Goal: Transaction & Acquisition: Download file/media

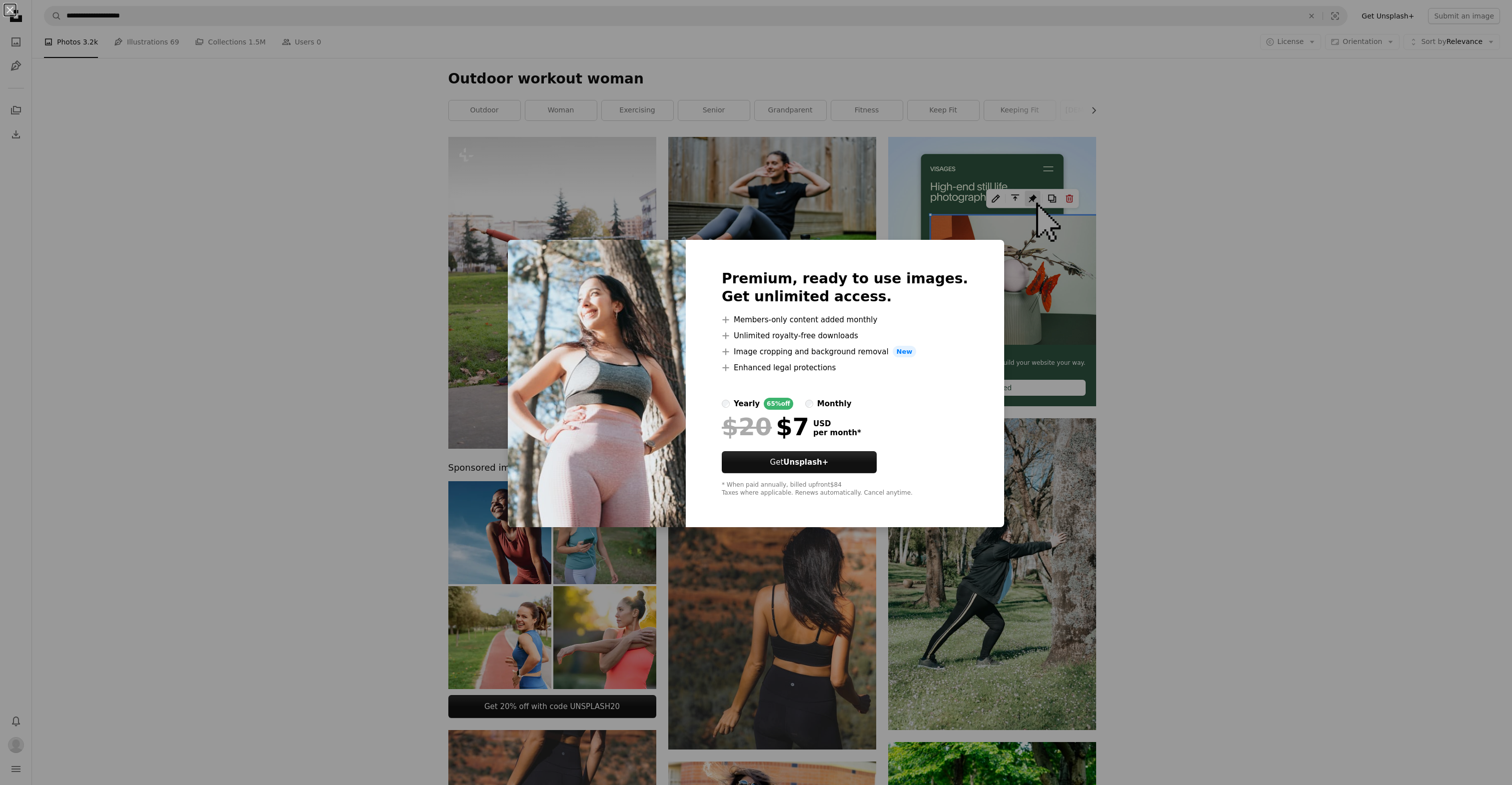
scroll to position [800, 0]
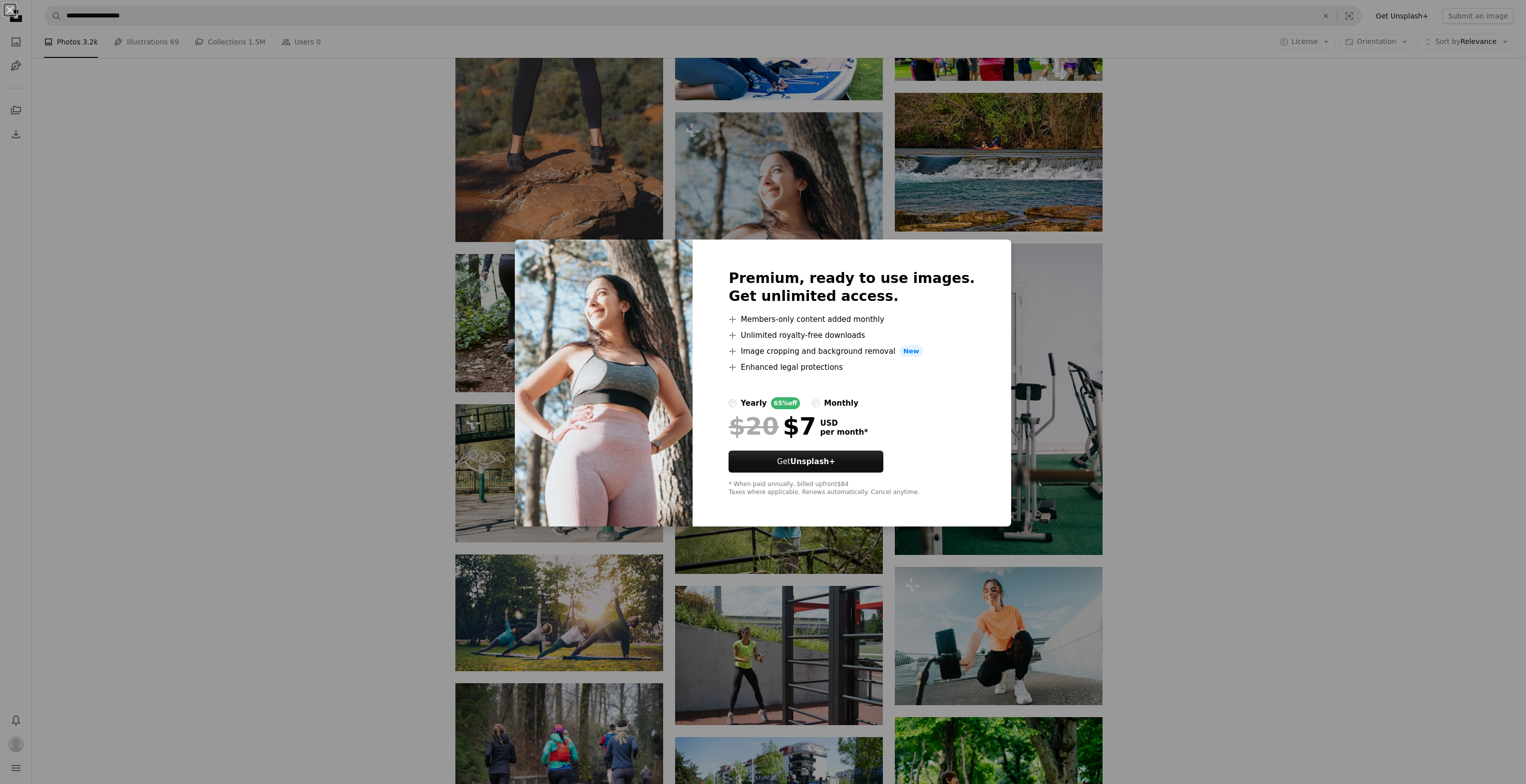
click at [1222, 300] on div "An X shape Premium, ready to use images. Get unlimited access. A plus sign Memb…" at bounding box center [763, 392] width 1526 height 784
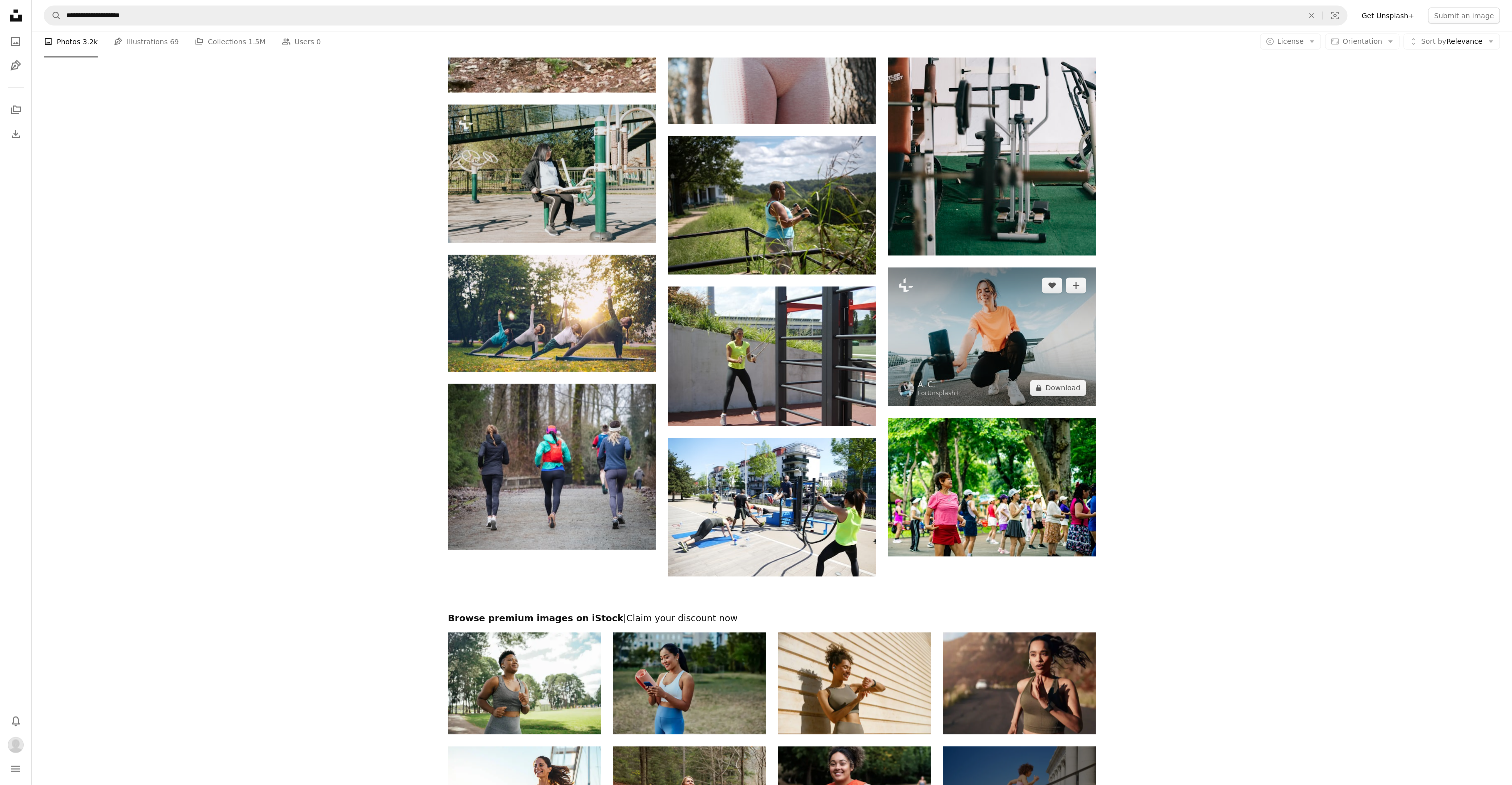
scroll to position [1351, 0]
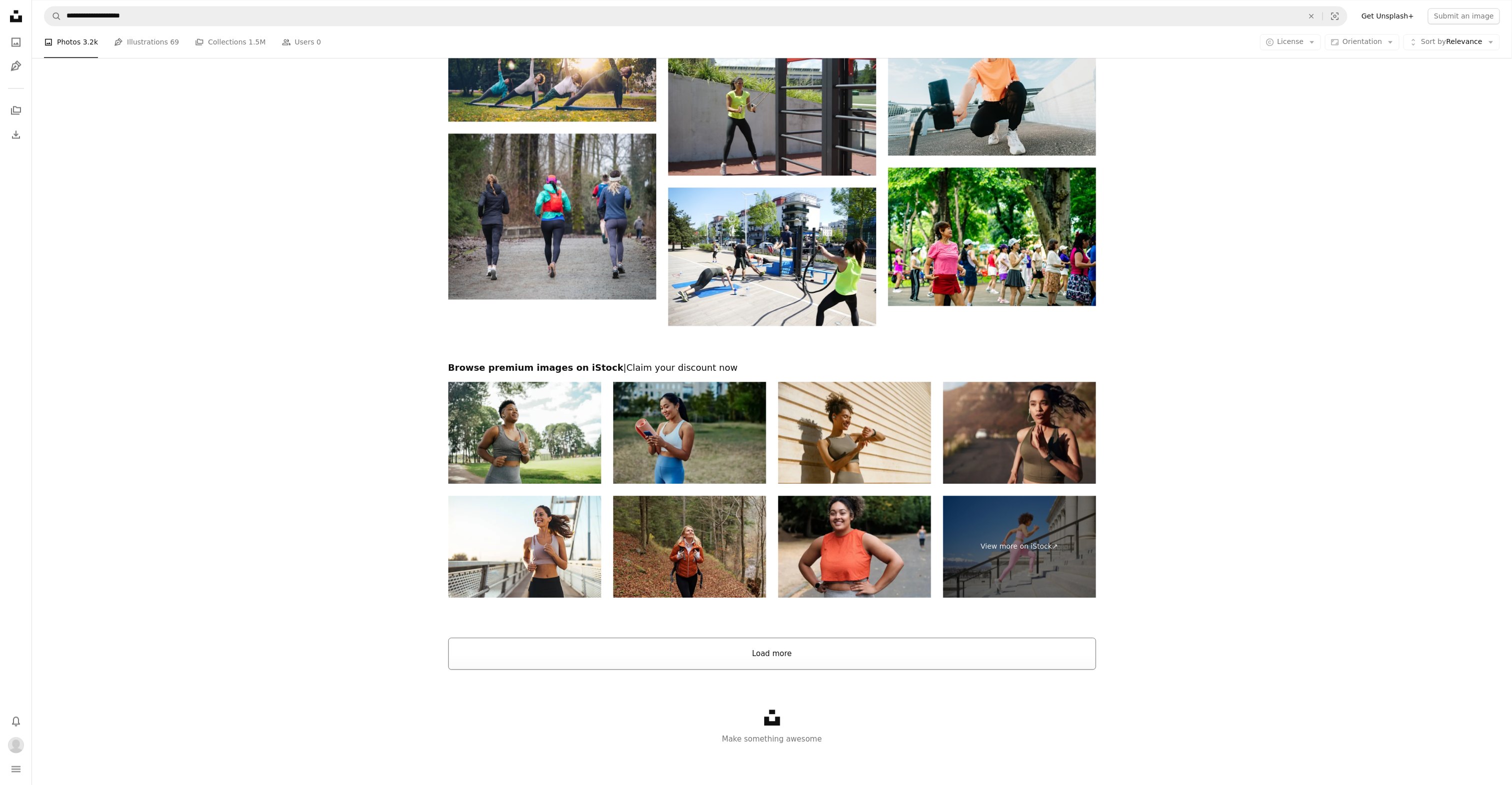
click at [780, 656] on button "Load more" at bounding box center [772, 654] width 647 height 32
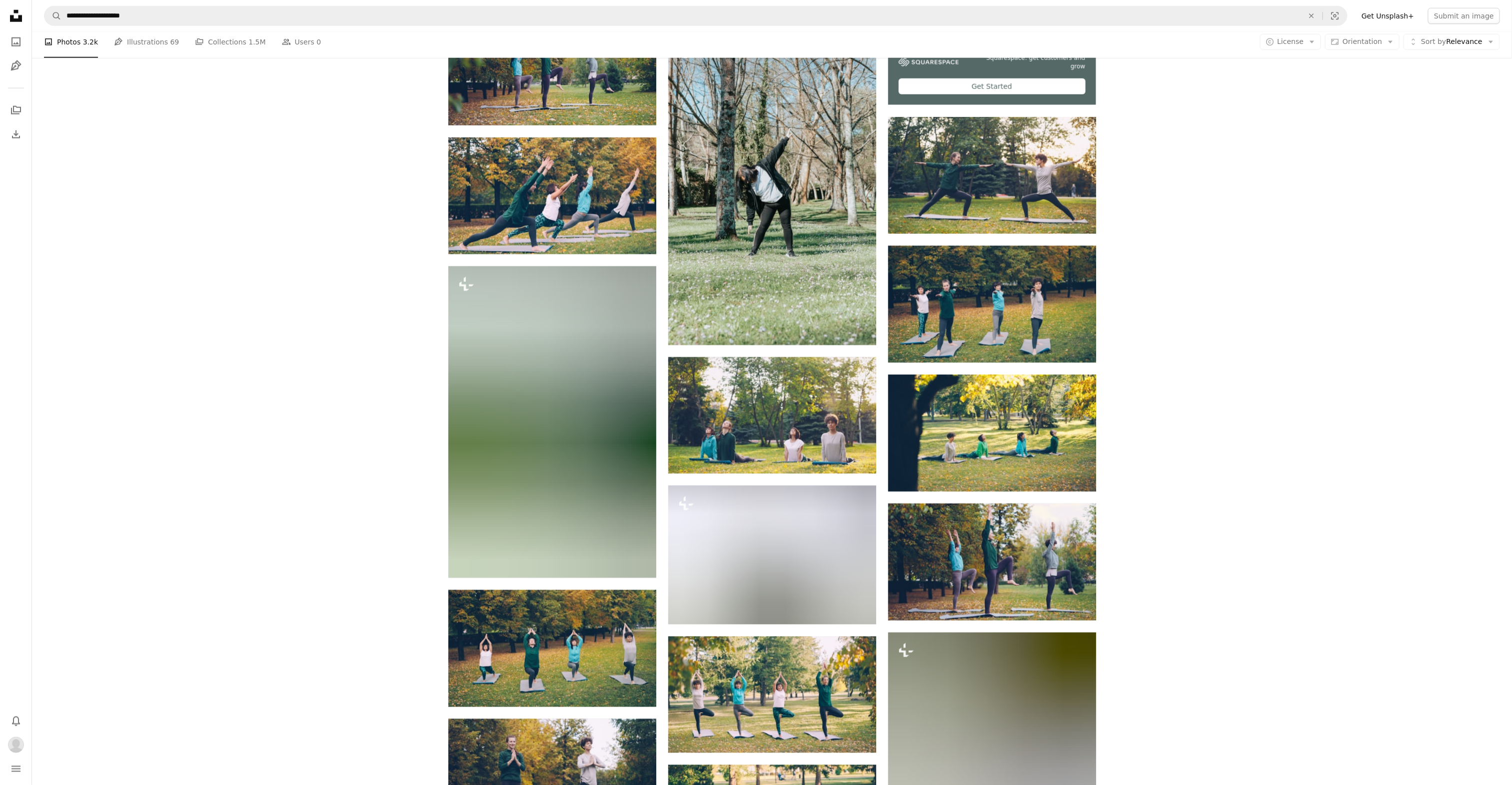
scroll to position [3650, 0]
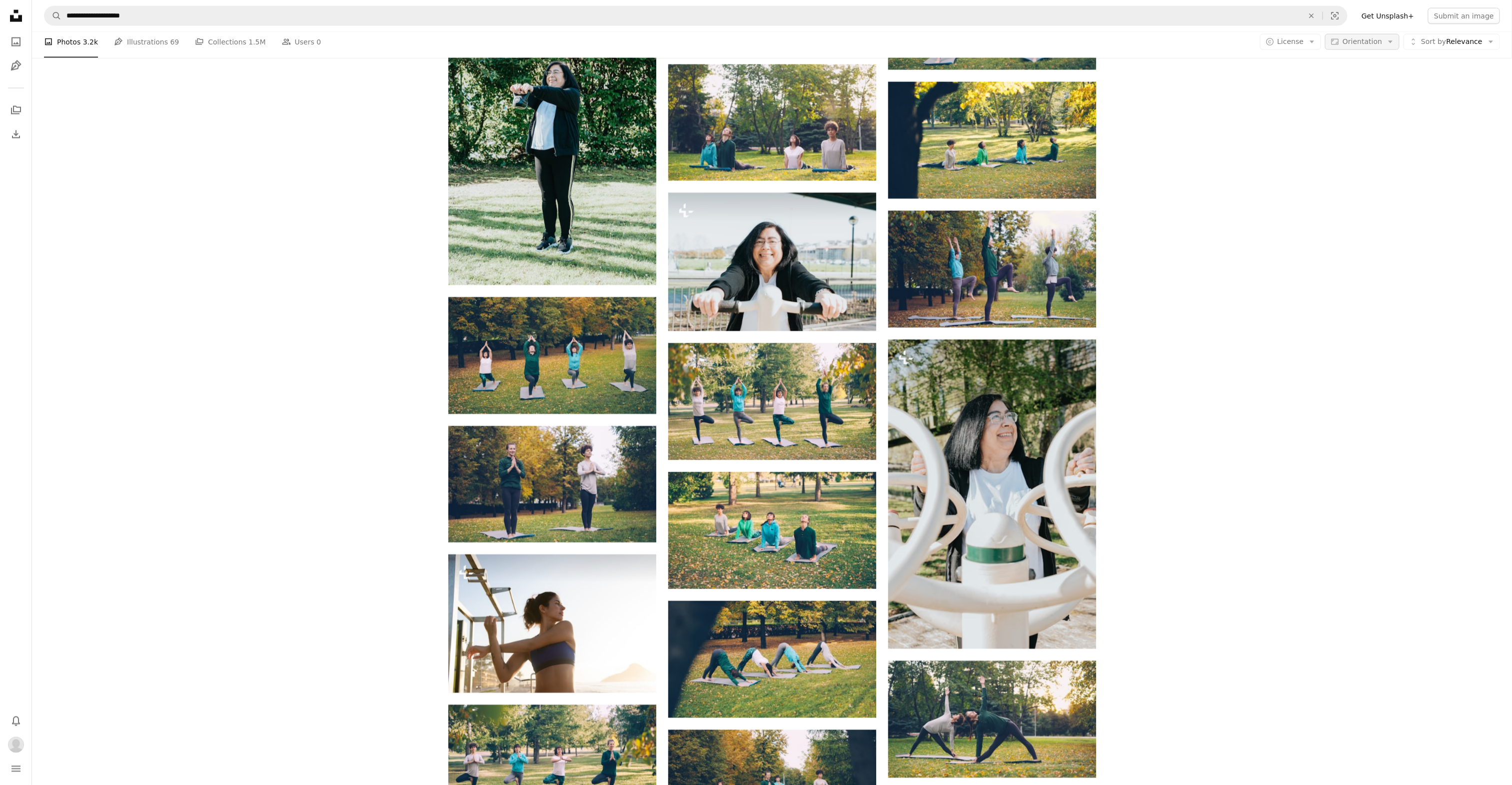
click at [1367, 50] on button "Aspect ratio Orientation Arrow down" at bounding box center [1363, 42] width 75 height 16
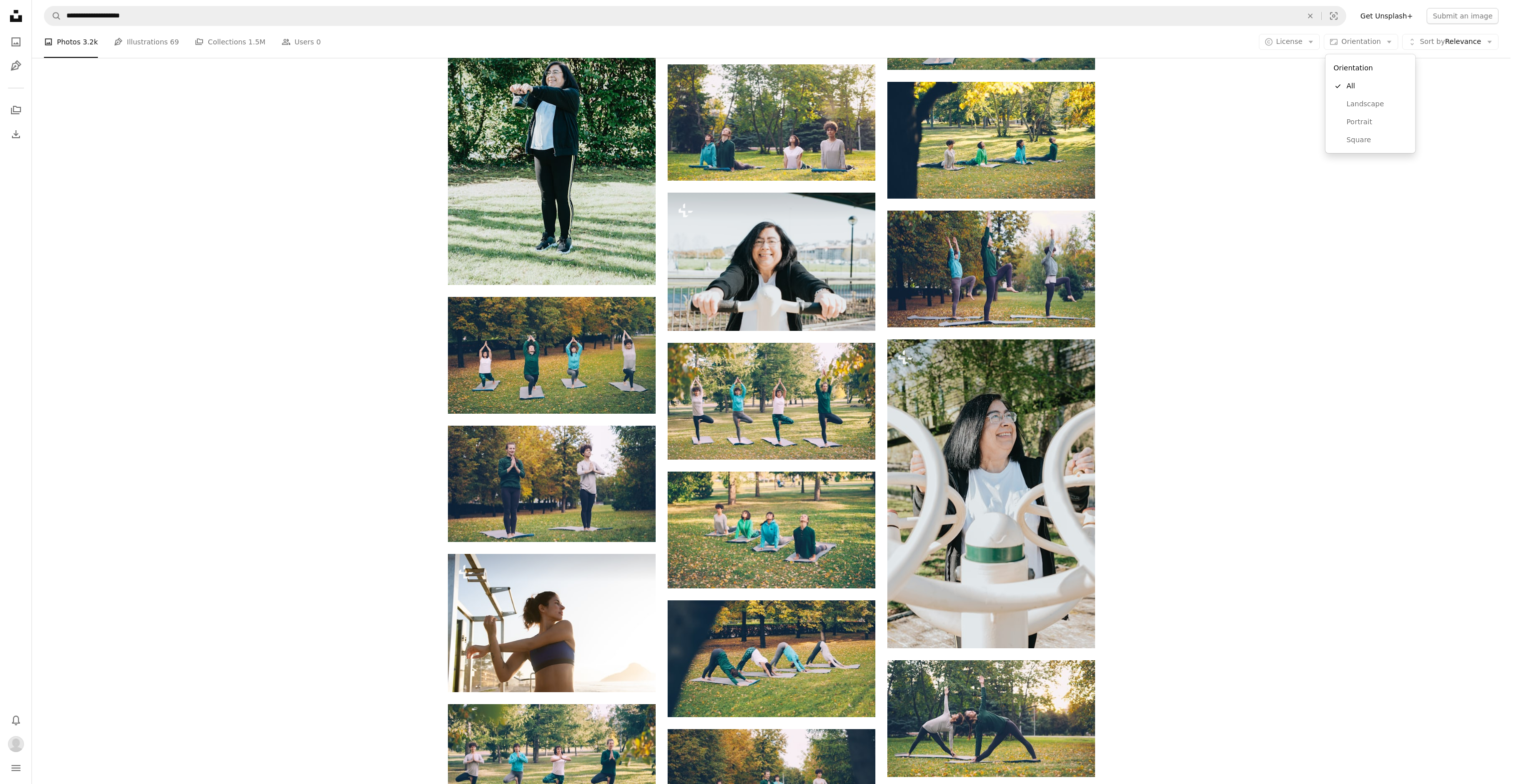
click at [1291, 40] on body "**********" at bounding box center [755, 392] width 1511 height 784
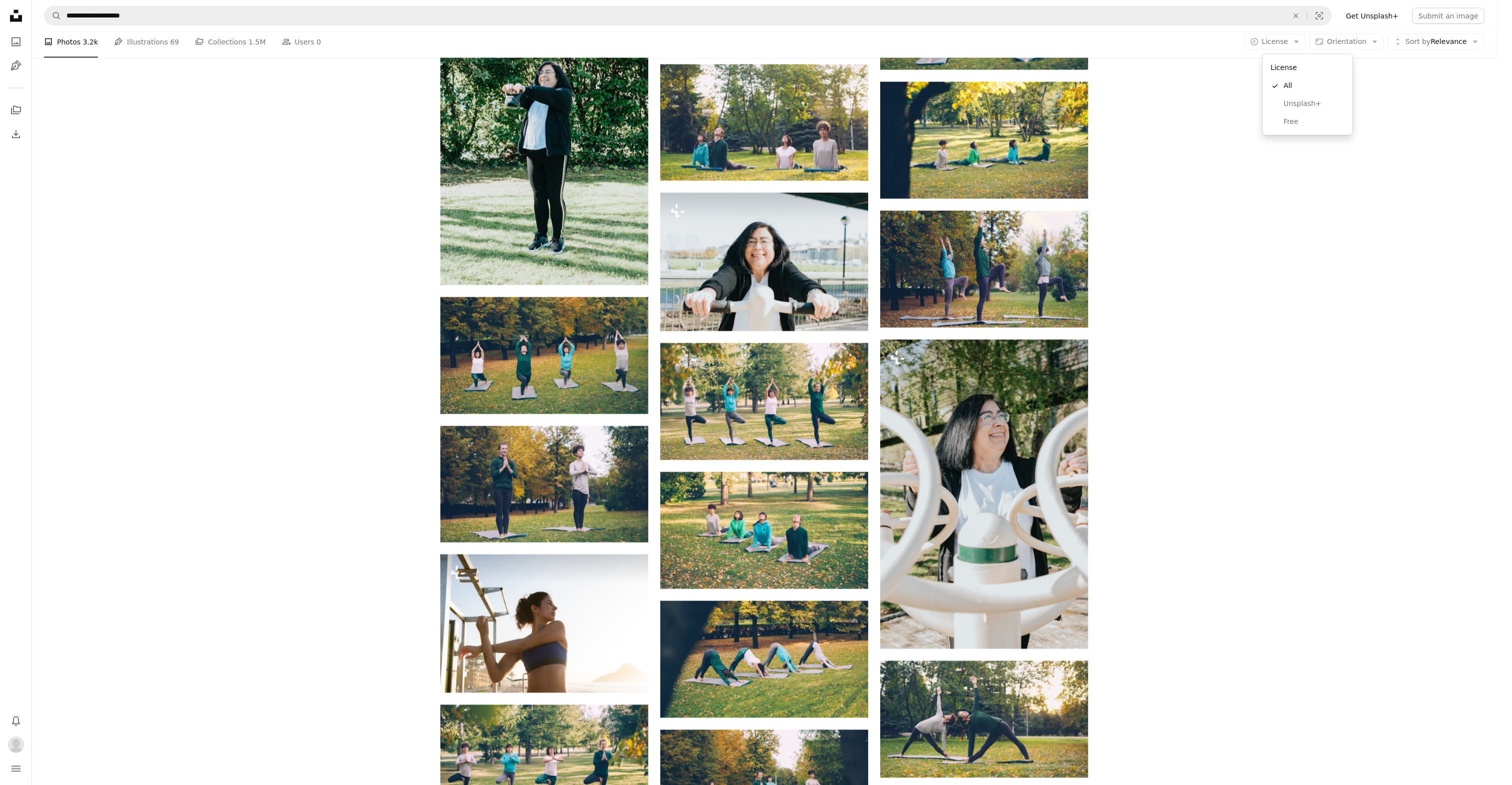
scroll to position [0, 0]
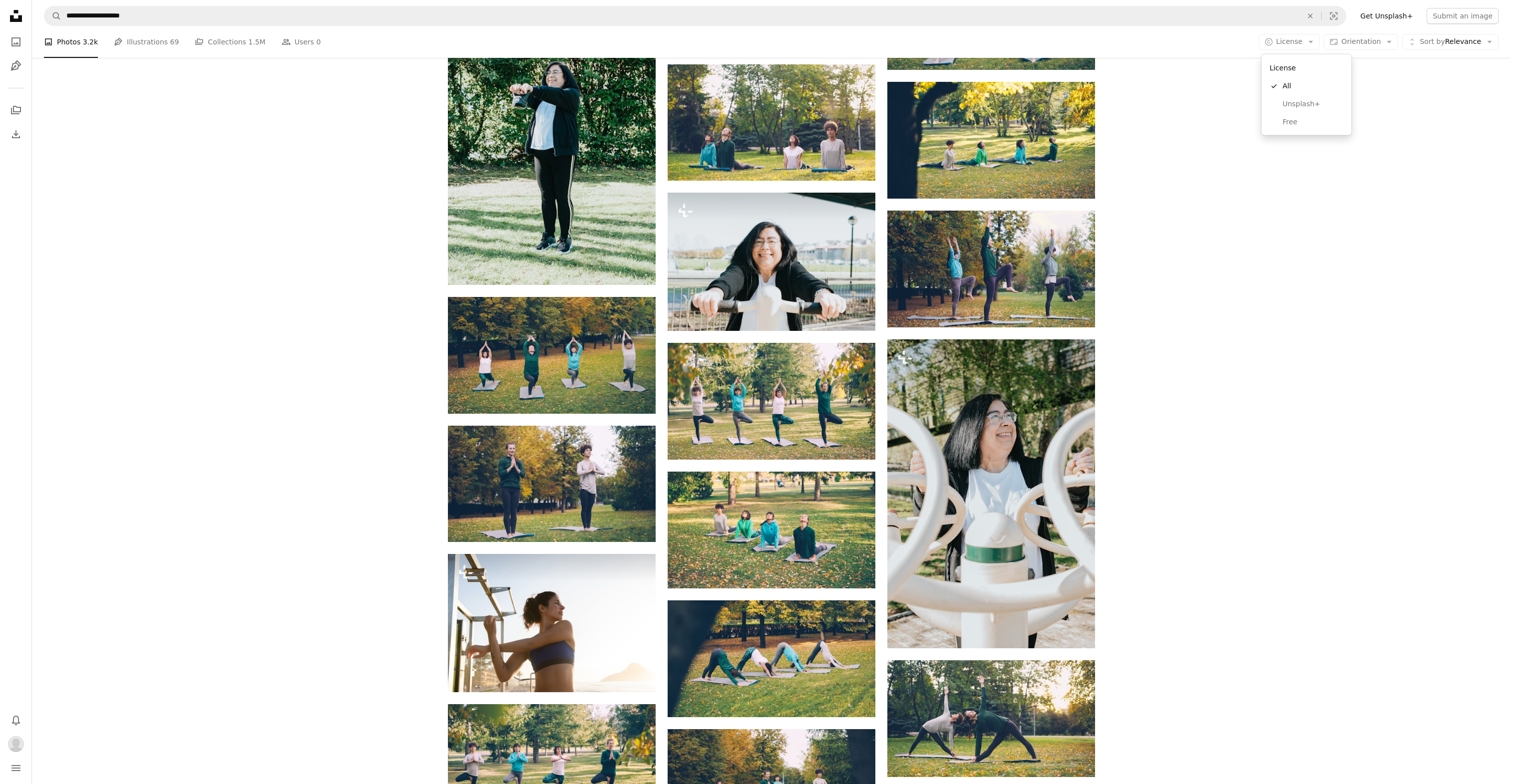
click at [1285, 50] on button "A copyright icon © License Arrow down" at bounding box center [1290, 41] width 62 height 16
click at [1289, 123] on span "Free" at bounding box center [1313, 122] width 61 height 10
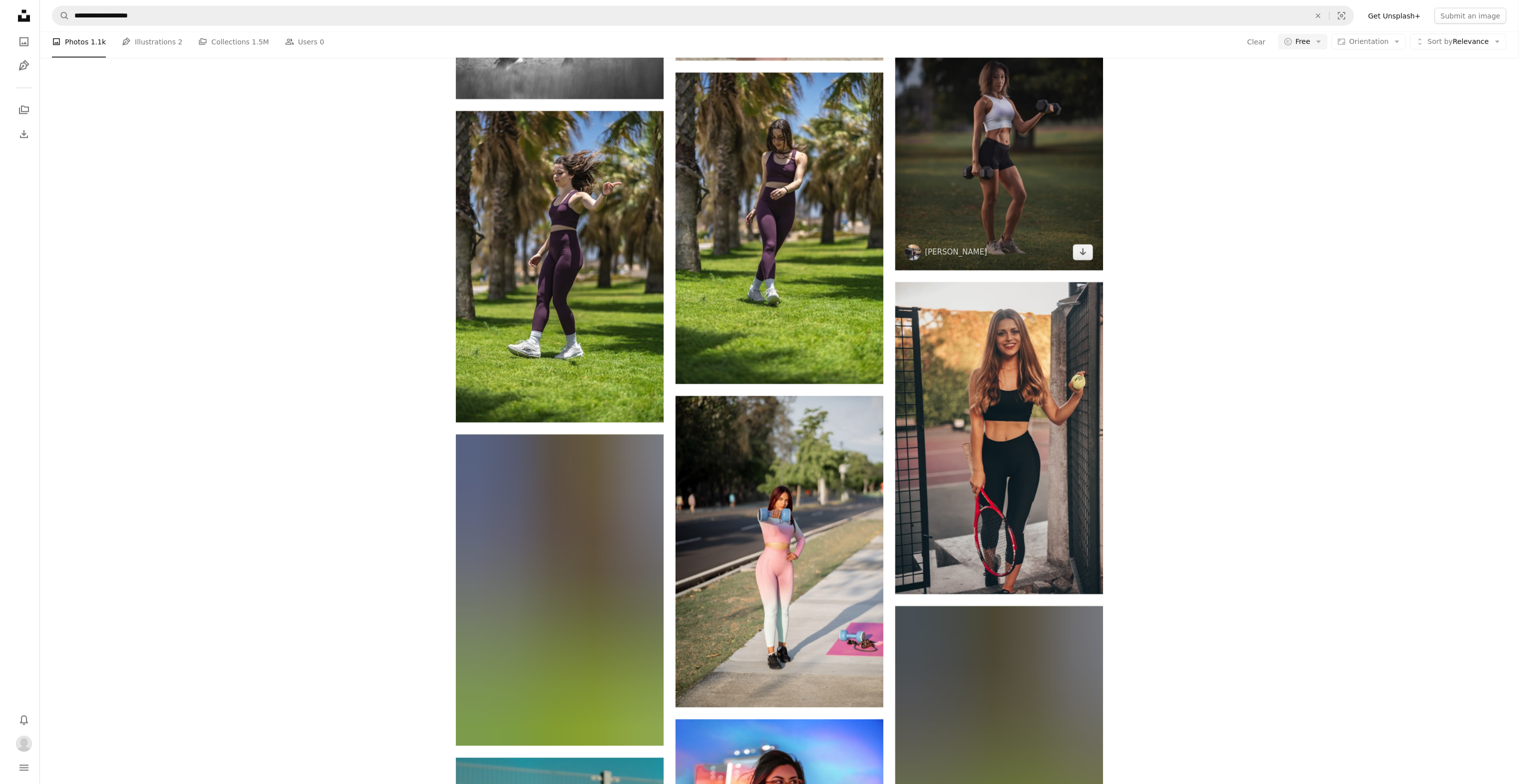
scroll to position [3793, 0]
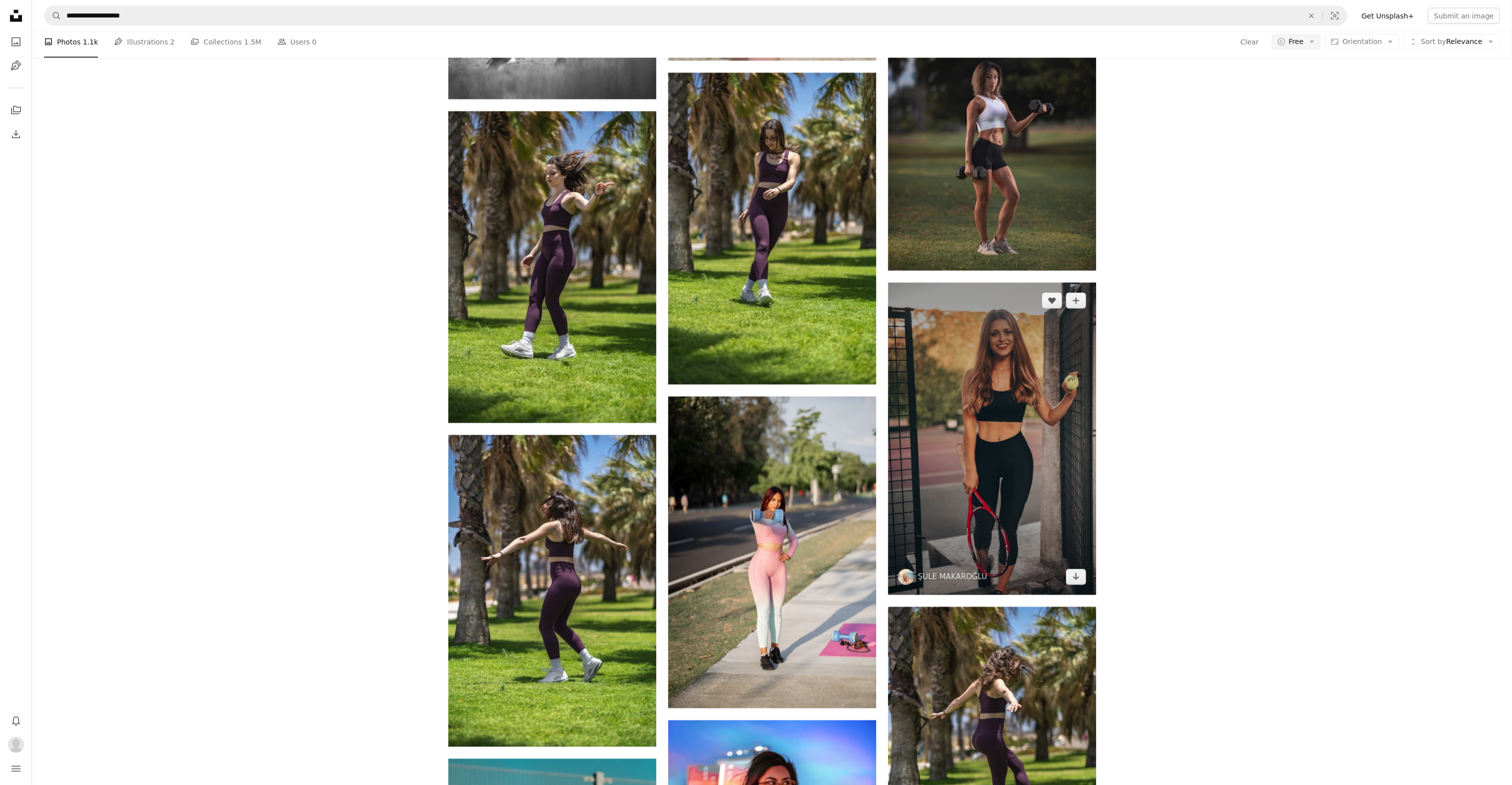
click at [1017, 334] on img at bounding box center [992, 439] width 208 height 312
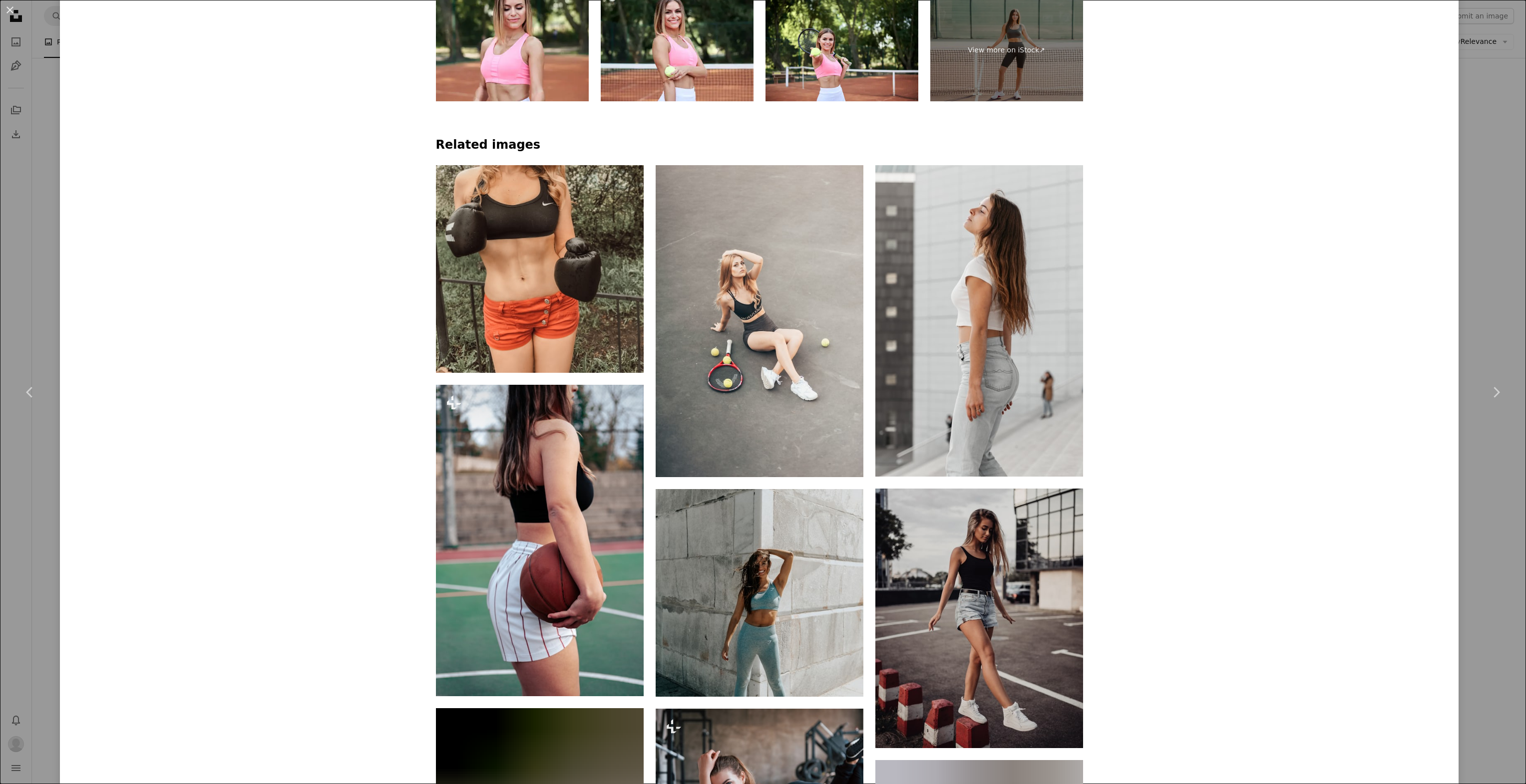
scroll to position [1198, 0]
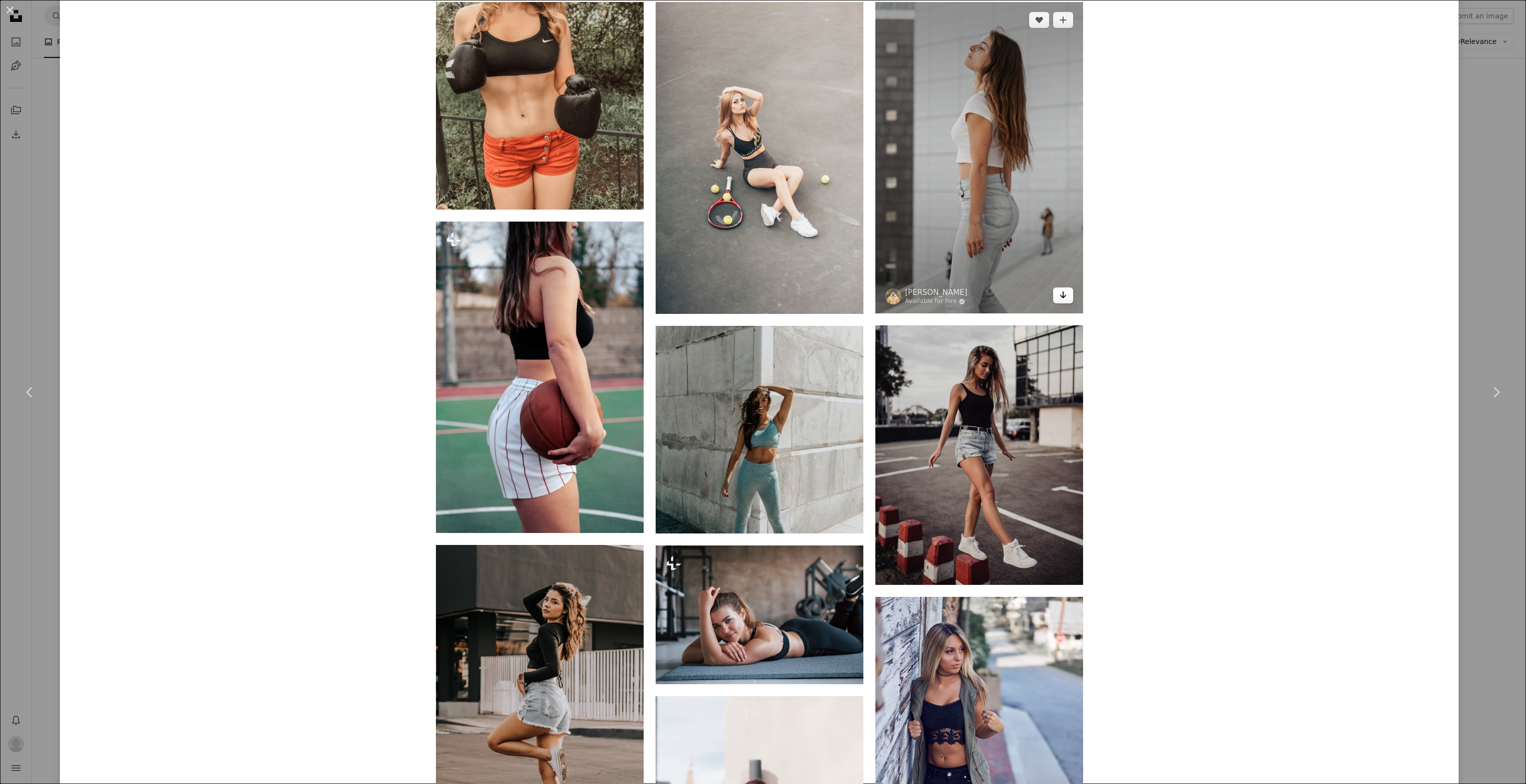
click at [1059, 295] on icon "Arrow pointing down" at bounding box center [1063, 295] width 8 height 12
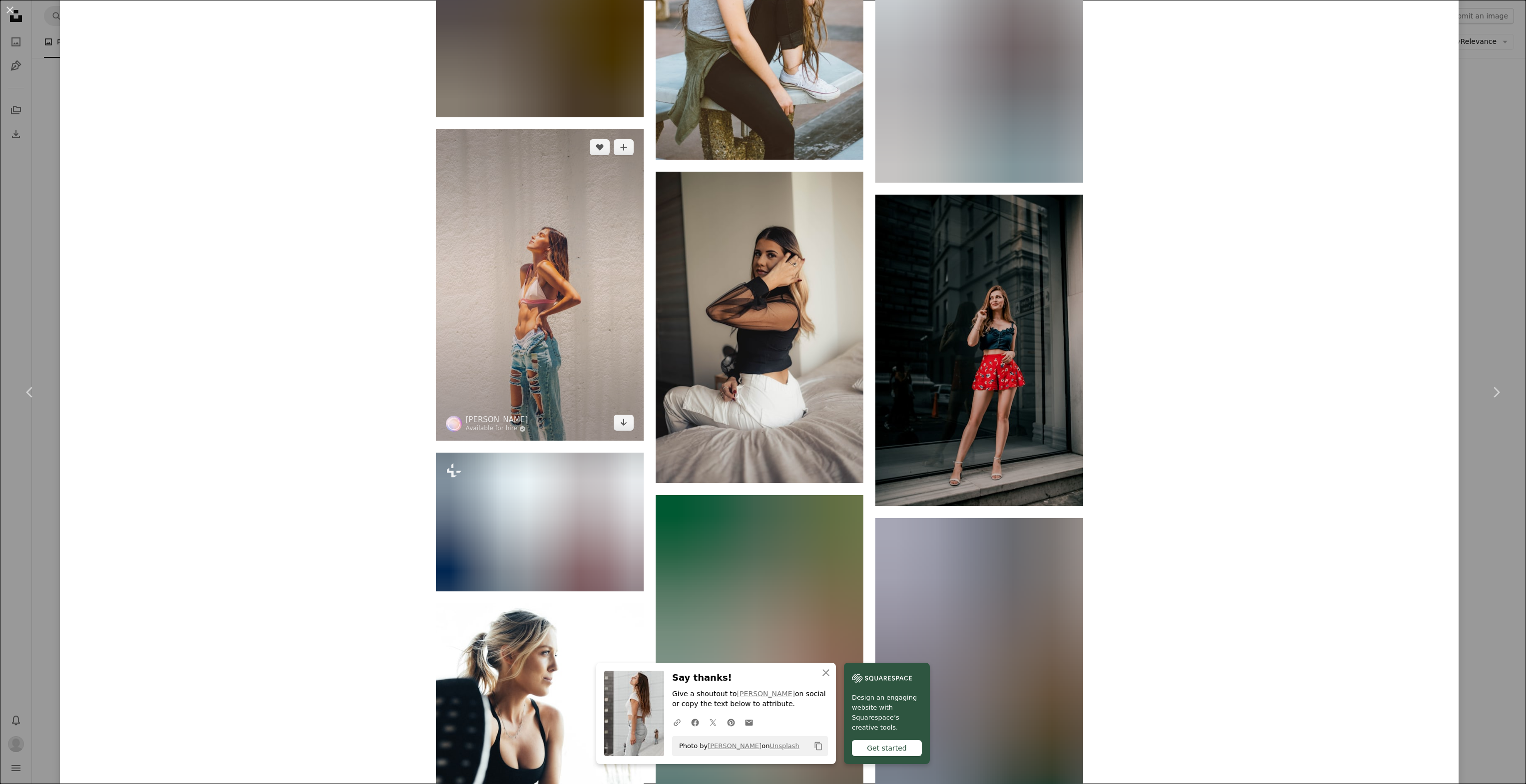
scroll to position [5259, 0]
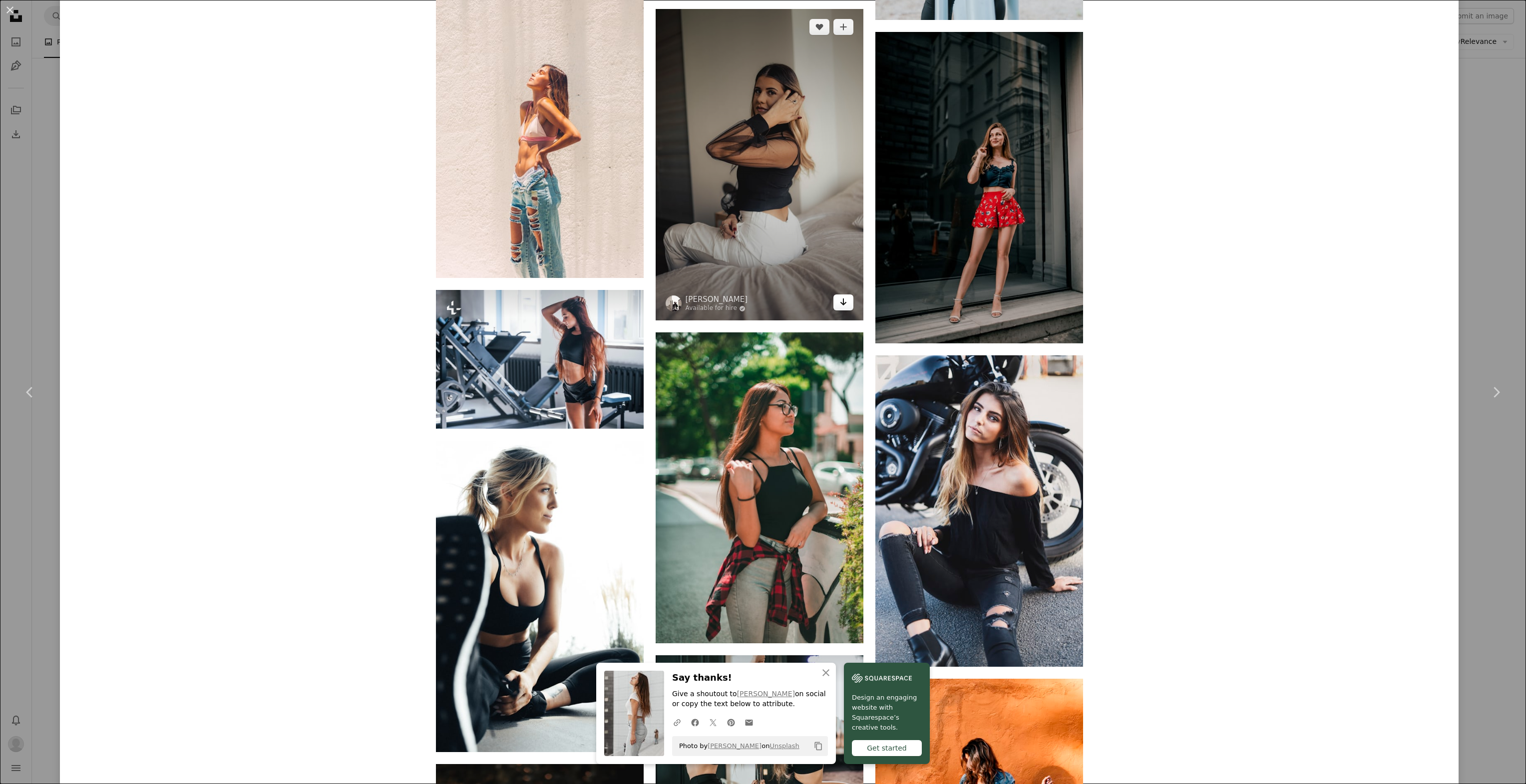
click at [839, 304] on icon "Arrow pointing down" at bounding box center [843, 302] width 8 height 12
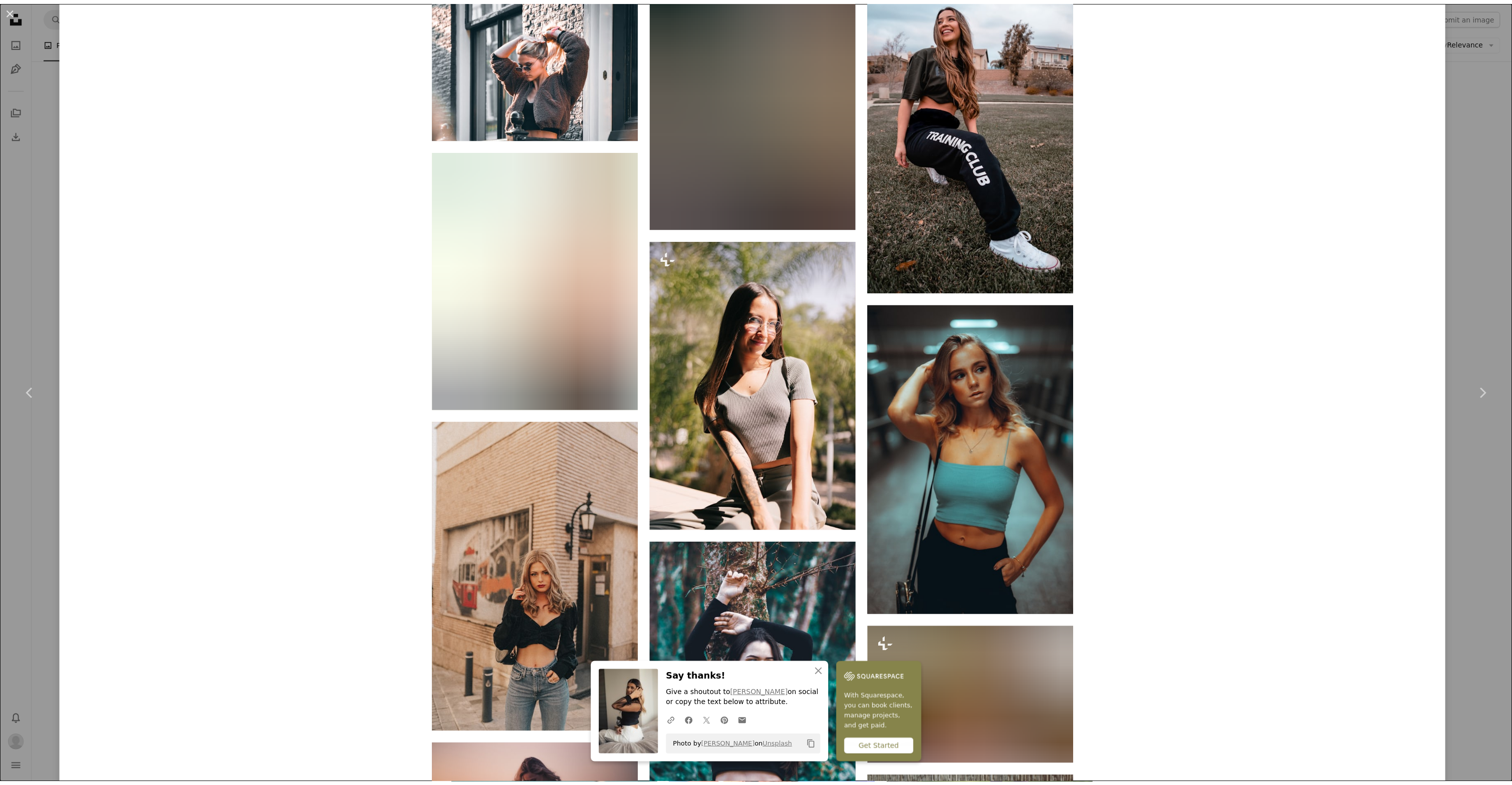
scroll to position [6799, 0]
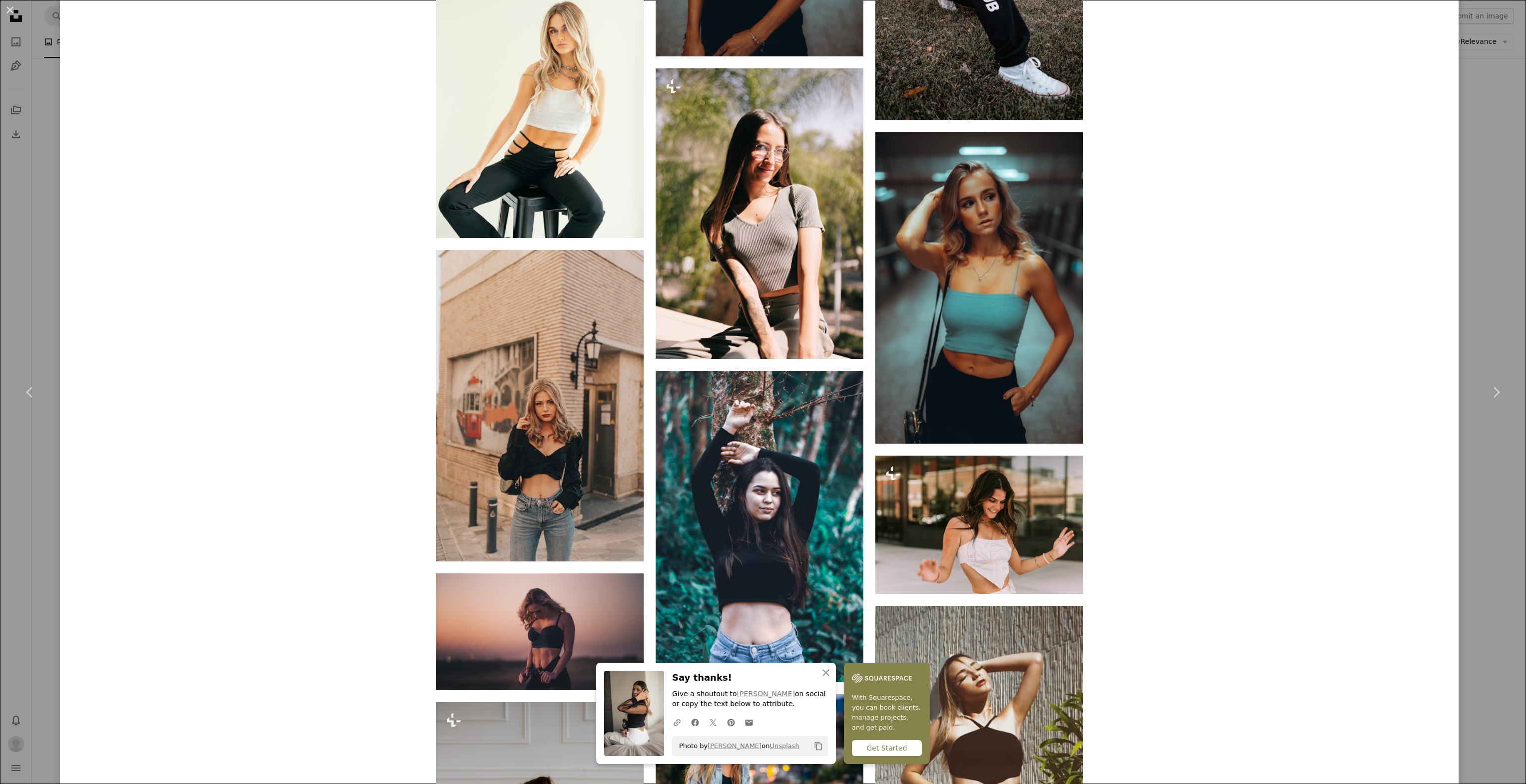
drag, startPoint x: 10, startPoint y: 5, endPoint x: 507, endPoint y: 281, distance: 568.5
click at [10, 5] on button "An X shape" at bounding box center [10, 10] width 12 height 12
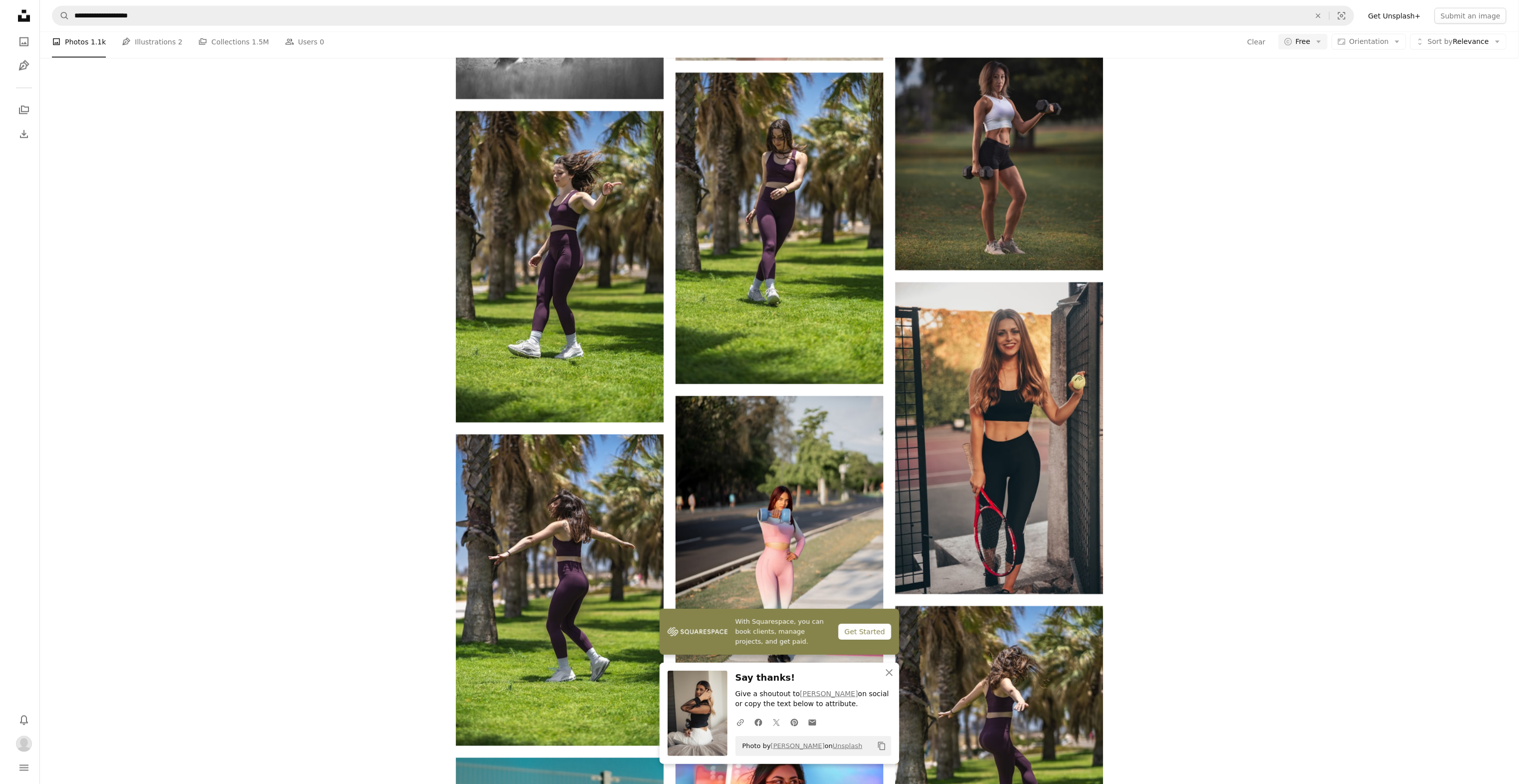
scroll to position [4592, 0]
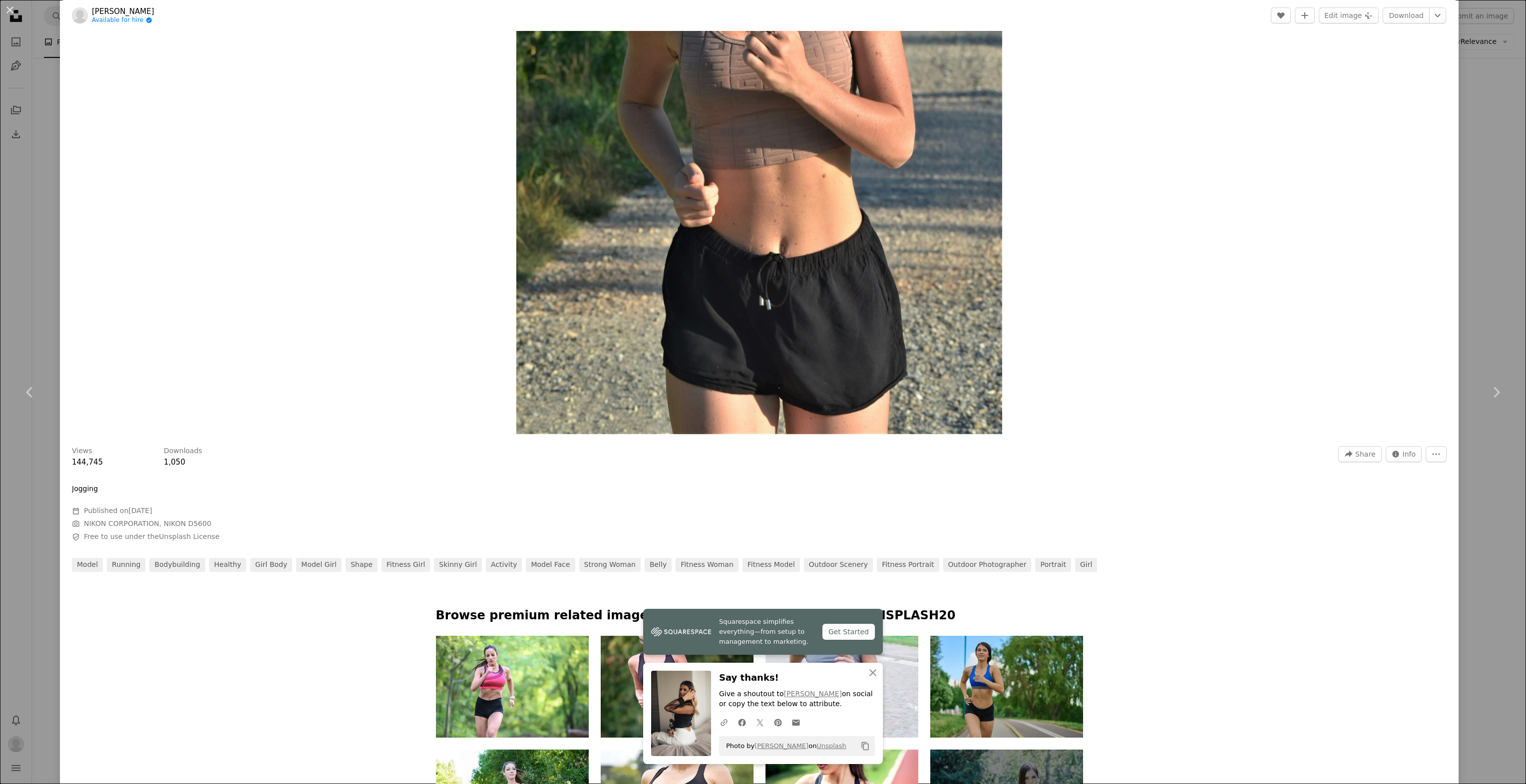
scroll to position [300, 0]
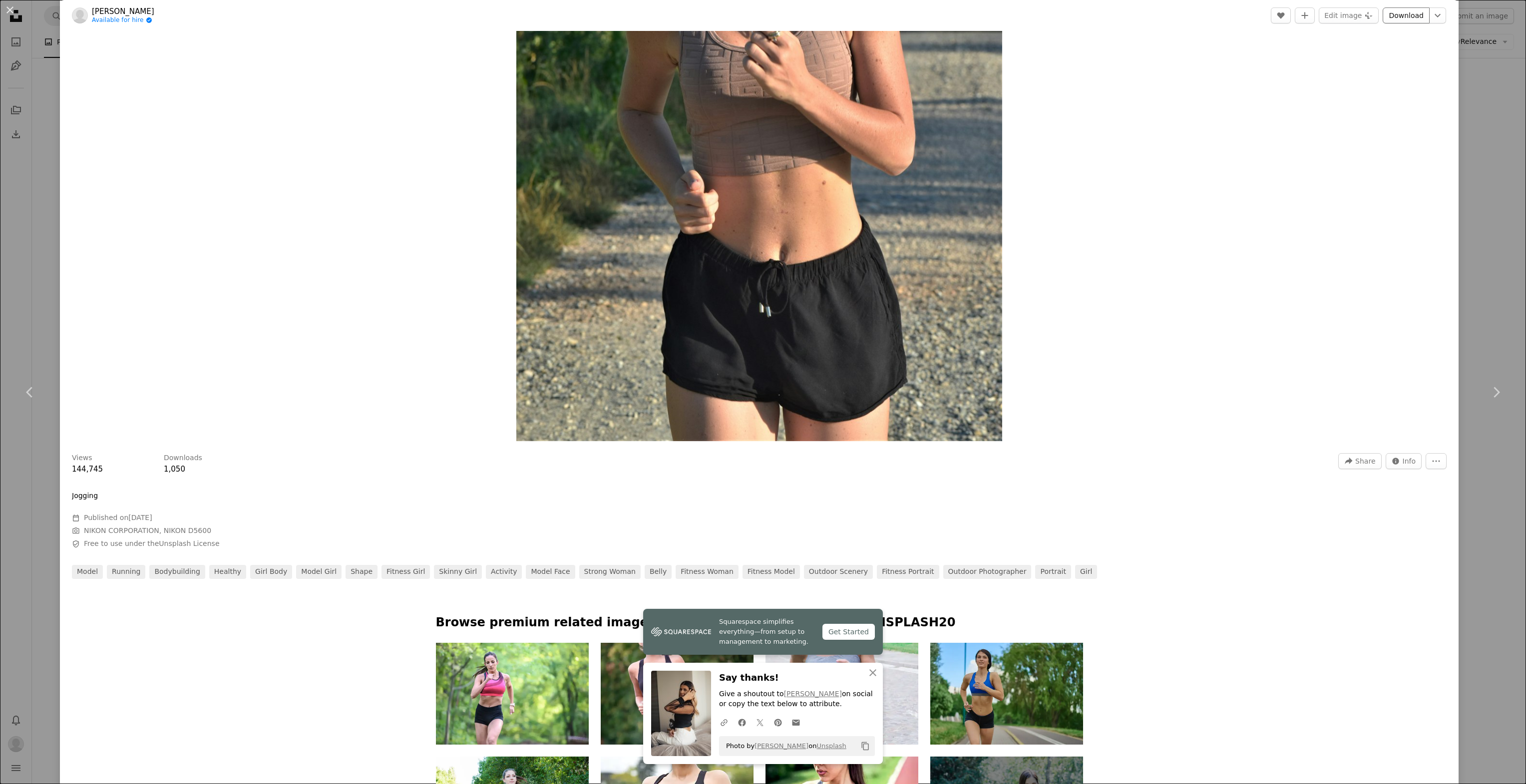
click at [1383, 14] on link "Download" at bounding box center [1406, 15] width 47 height 16
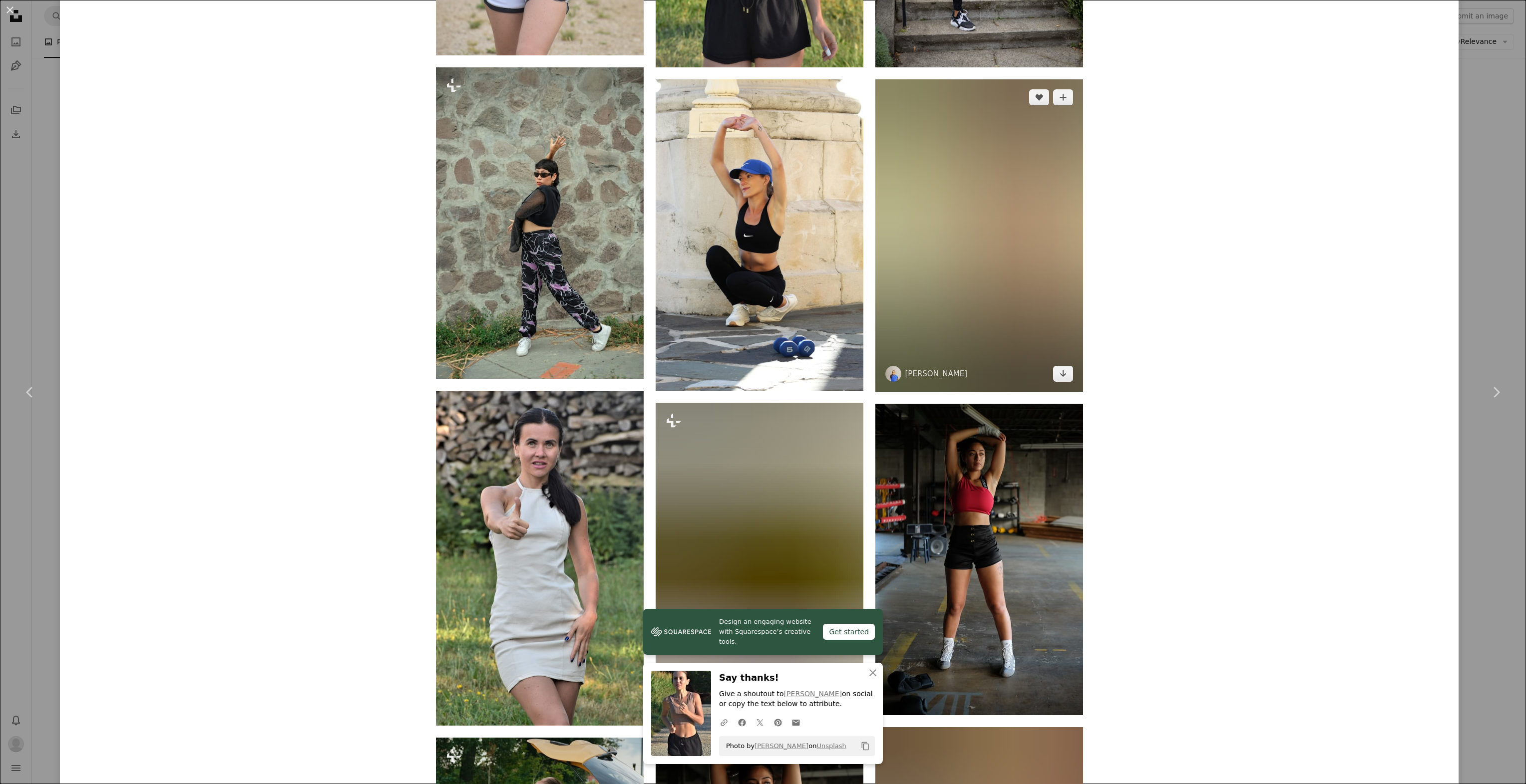
scroll to position [1498, 0]
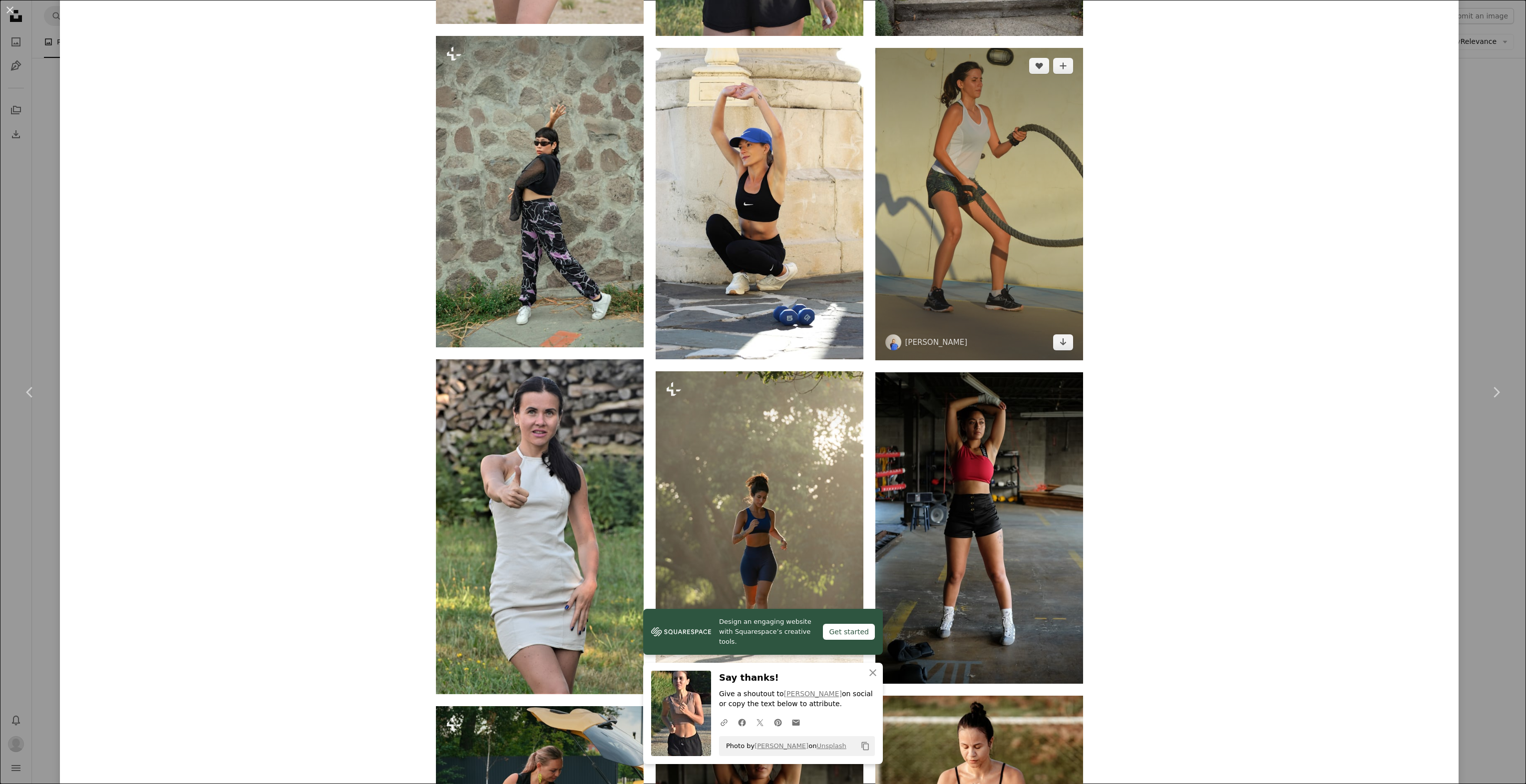
click at [940, 298] on img at bounding box center [979, 204] width 208 height 313
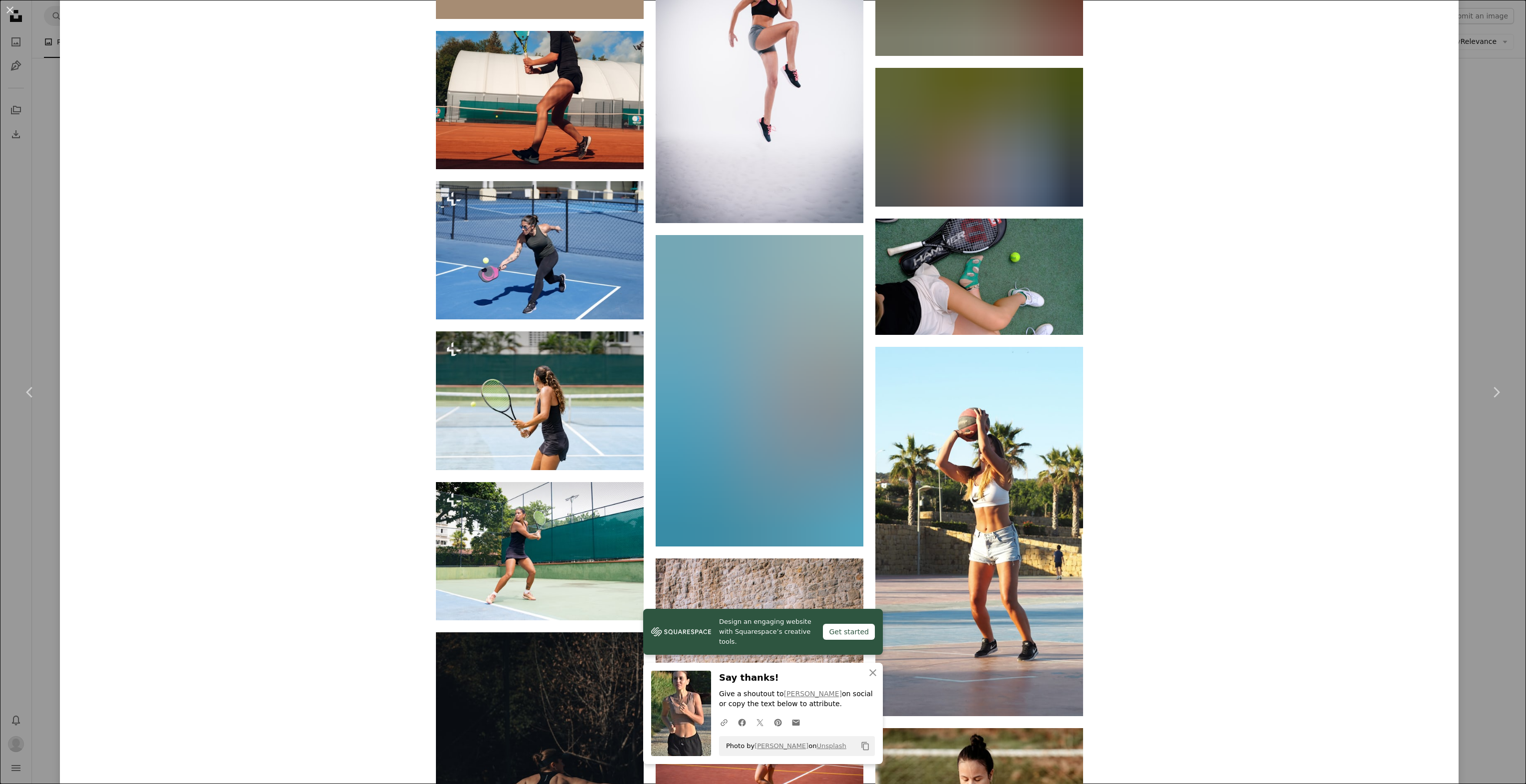
scroll to position [2595, 0]
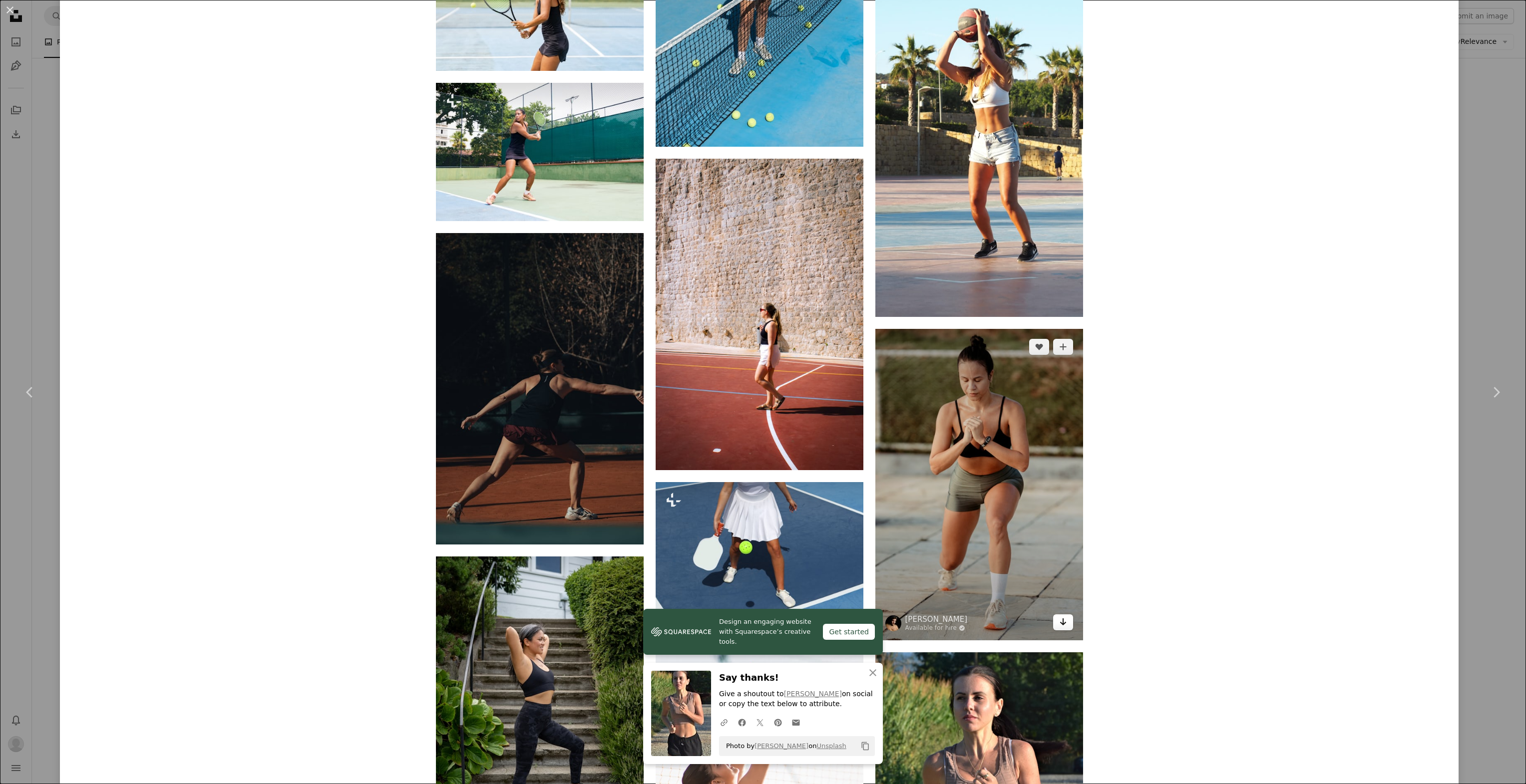
click at [1059, 623] on icon "Arrow pointing down" at bounding box center [1063, 622] width 8 height 12
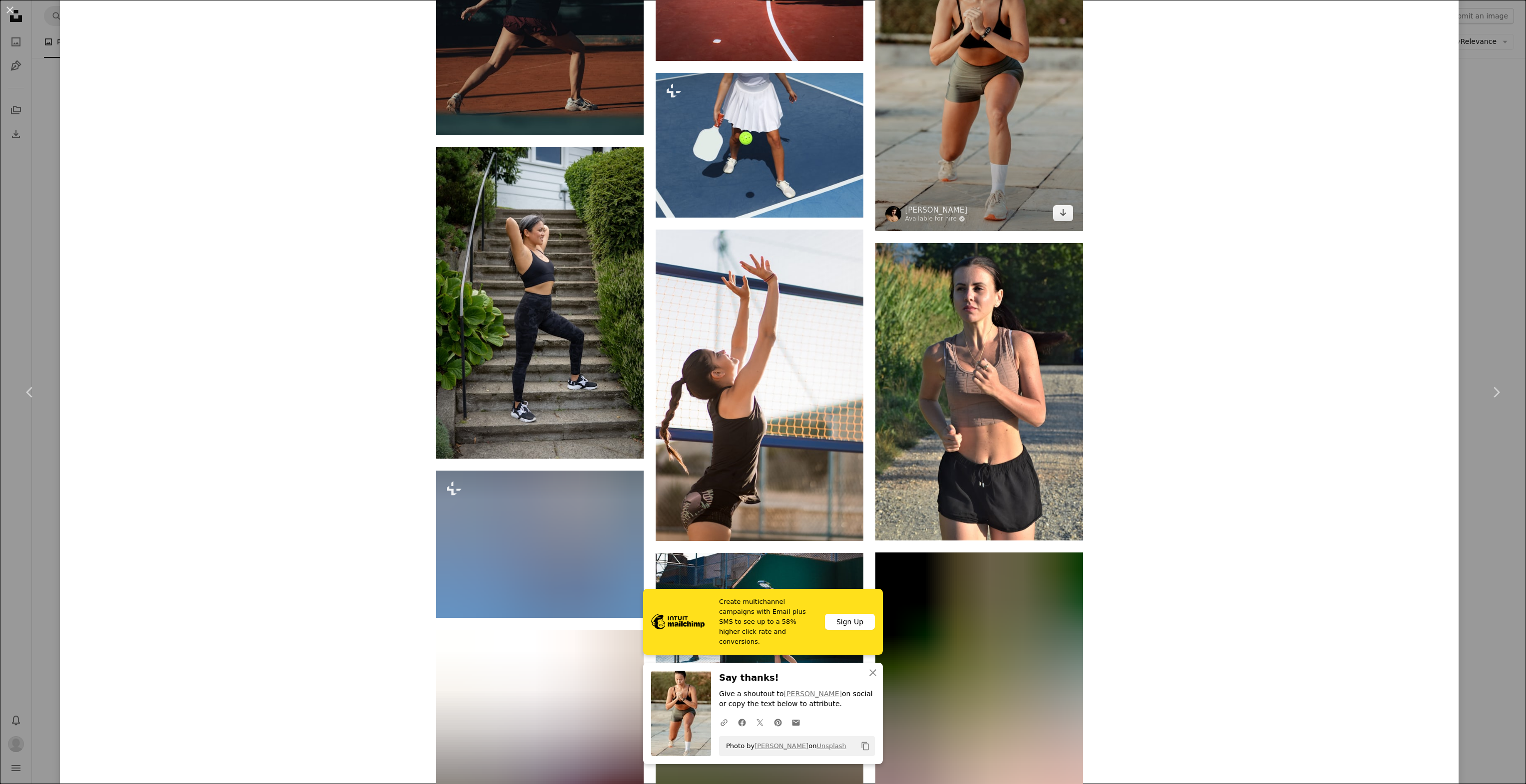
scroll to position [3195, 0]
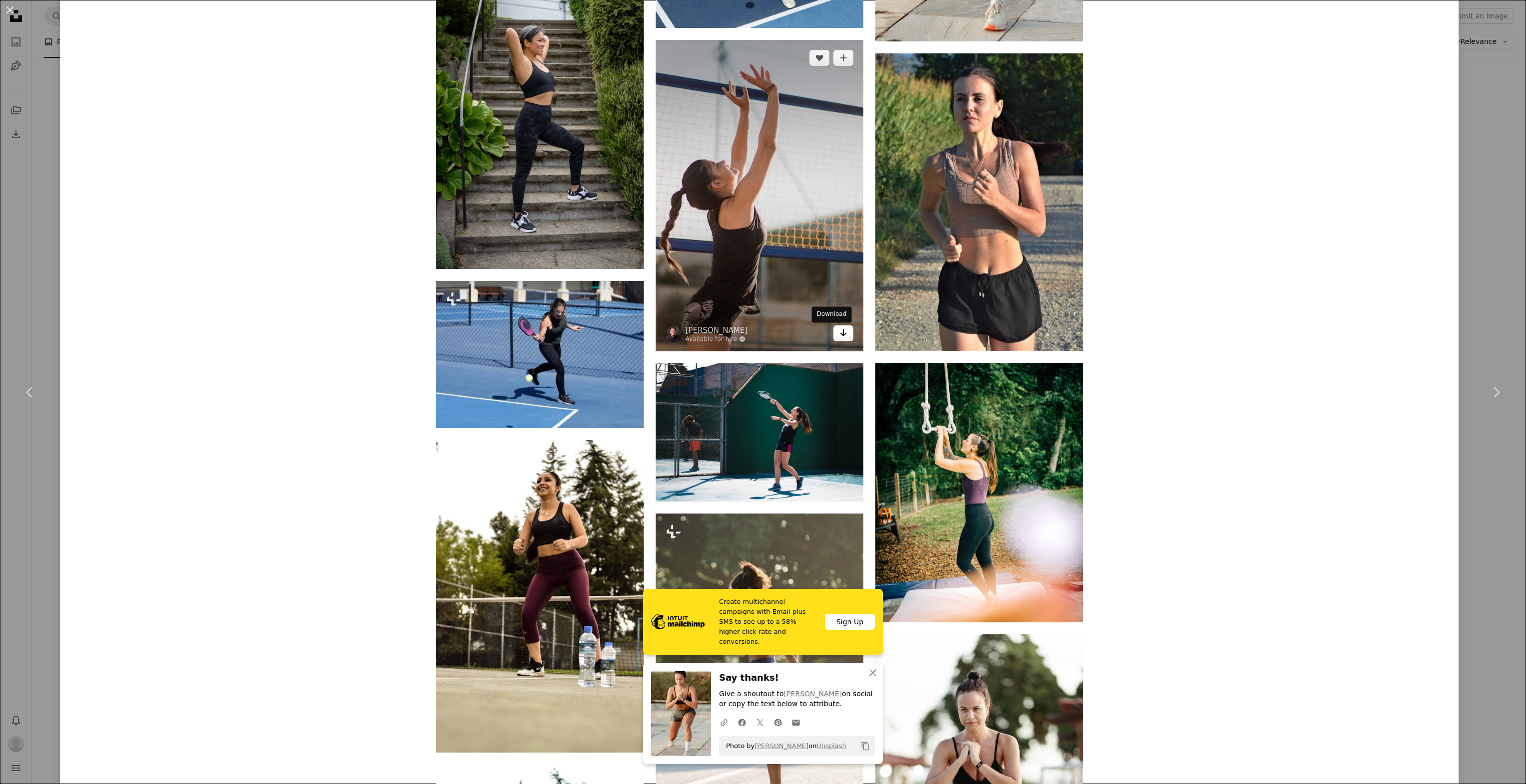
click at [839, 336] on icon "Arrow pointing down" at bounding box center [843, 333] width 8 height 12
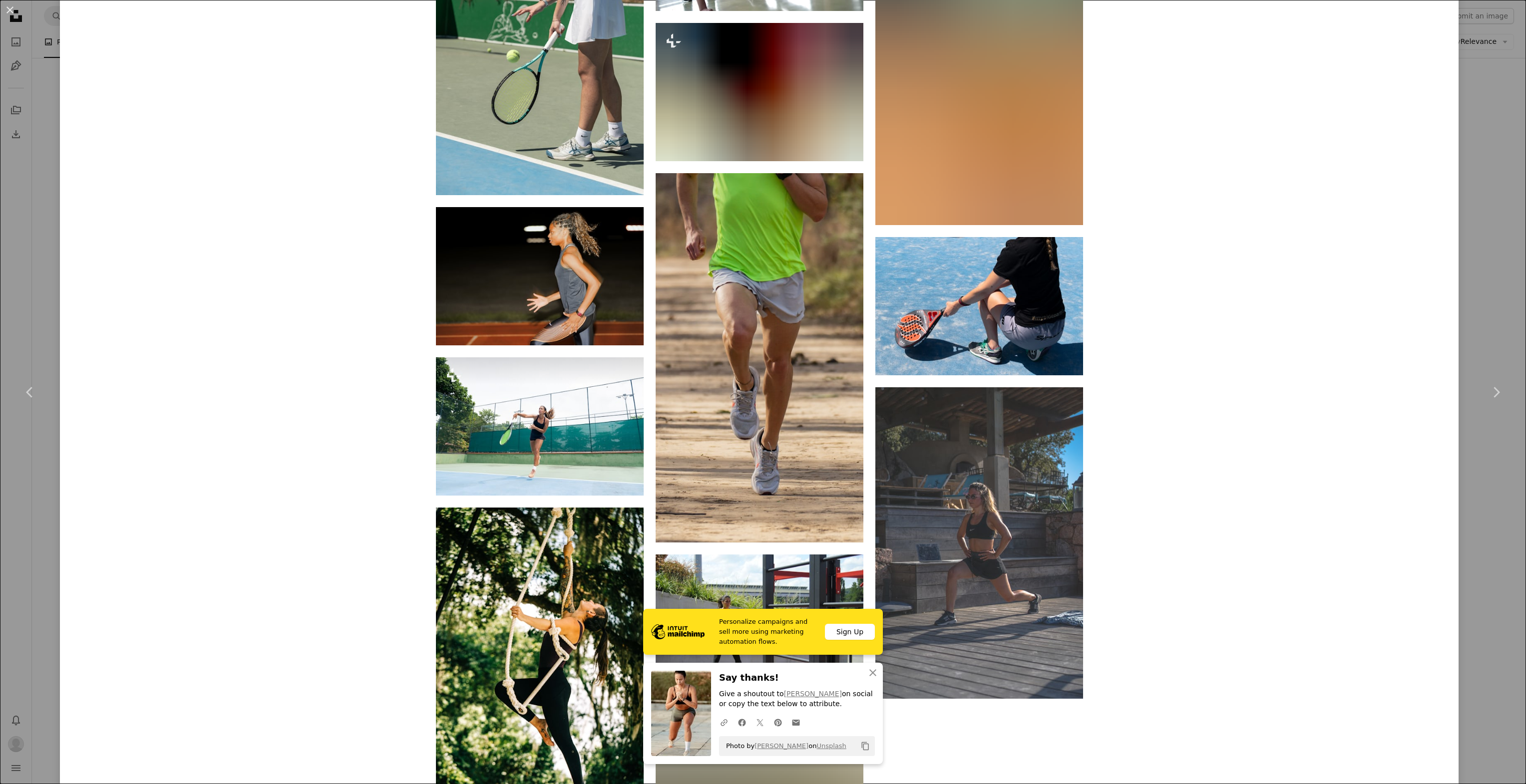
scroll to position [4892, 0]
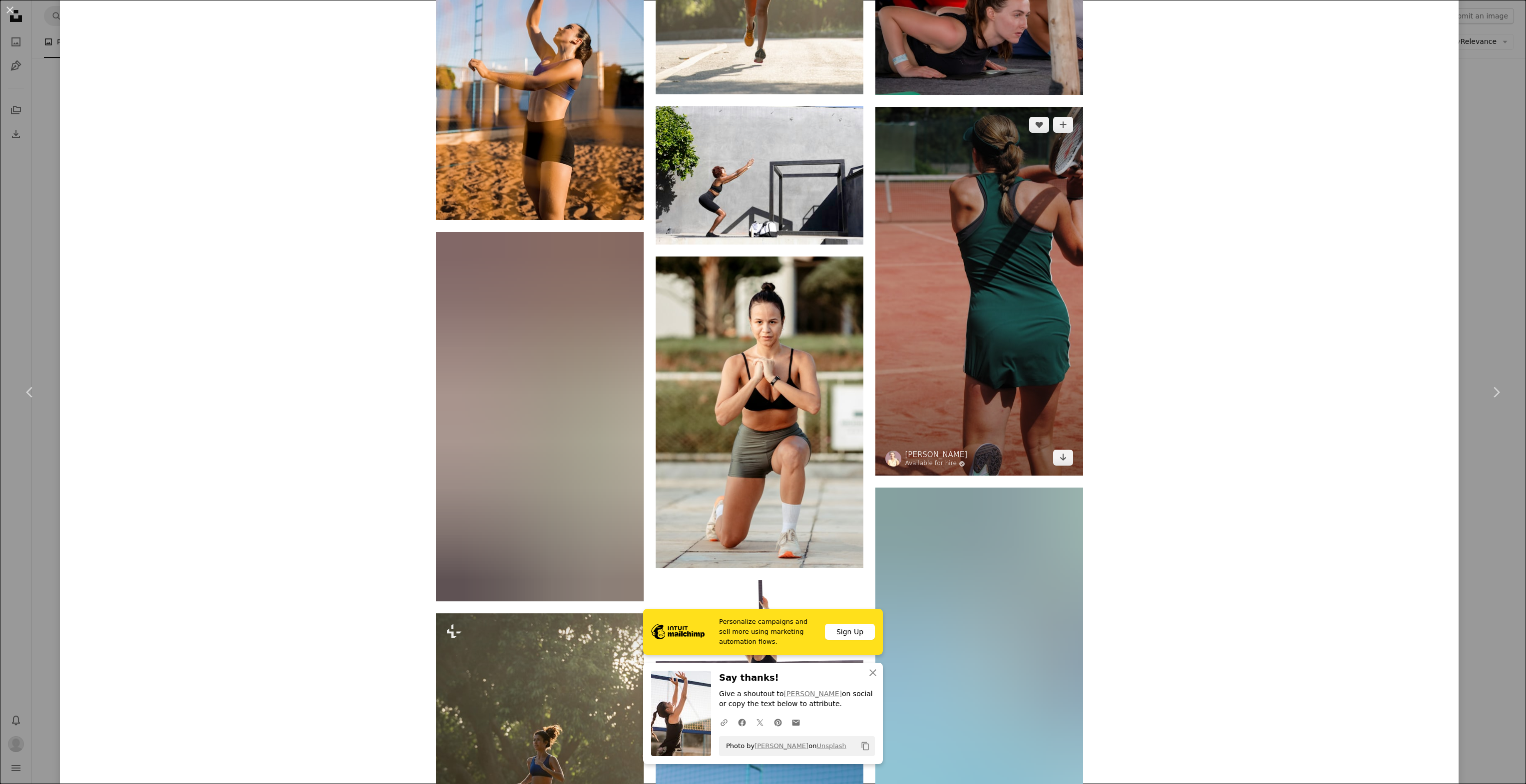
scroll to position [6413, 0]
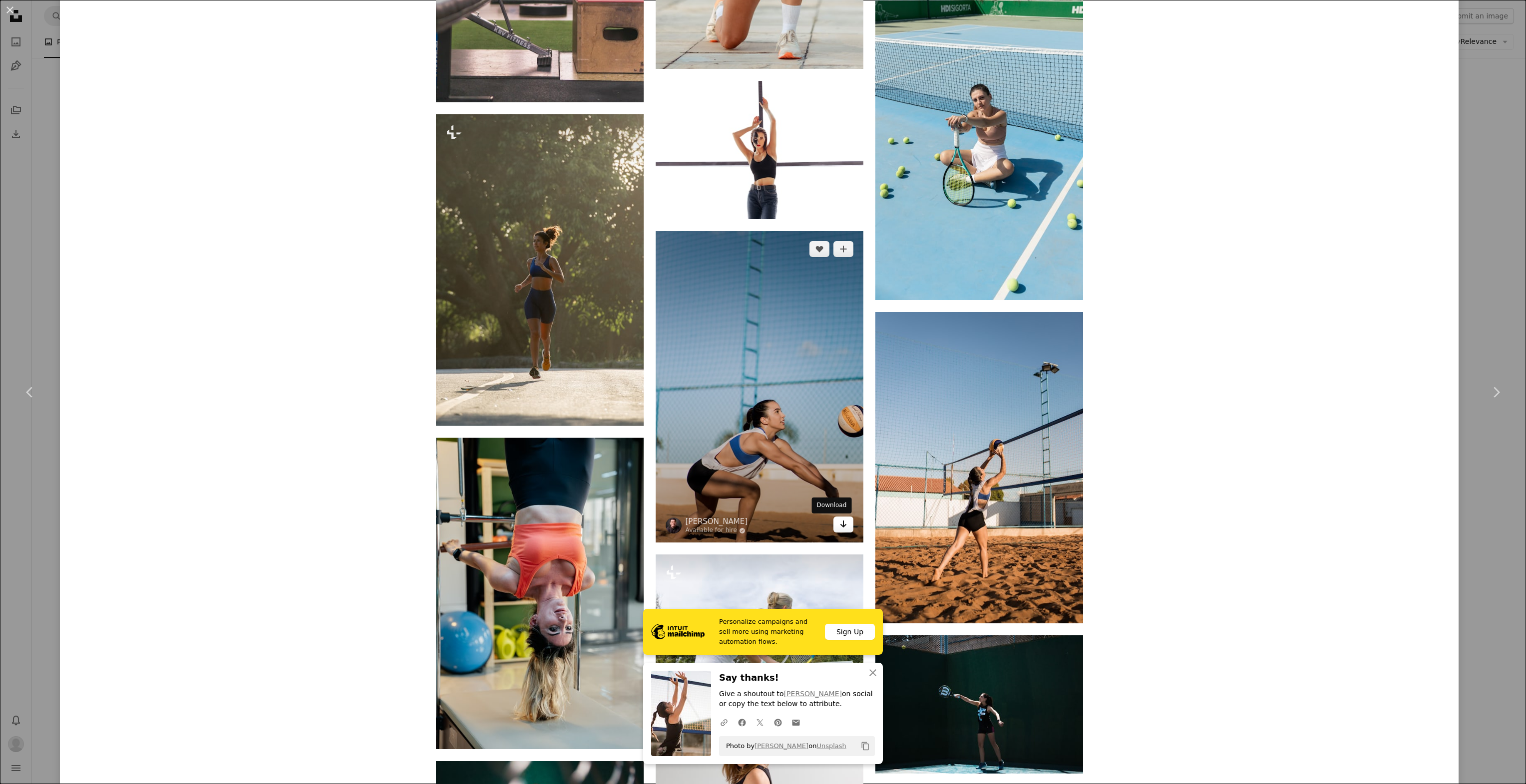
click at [839, 523] on icon "Arrow pointing down" at bounding box center [843, 524] width 8 height 12
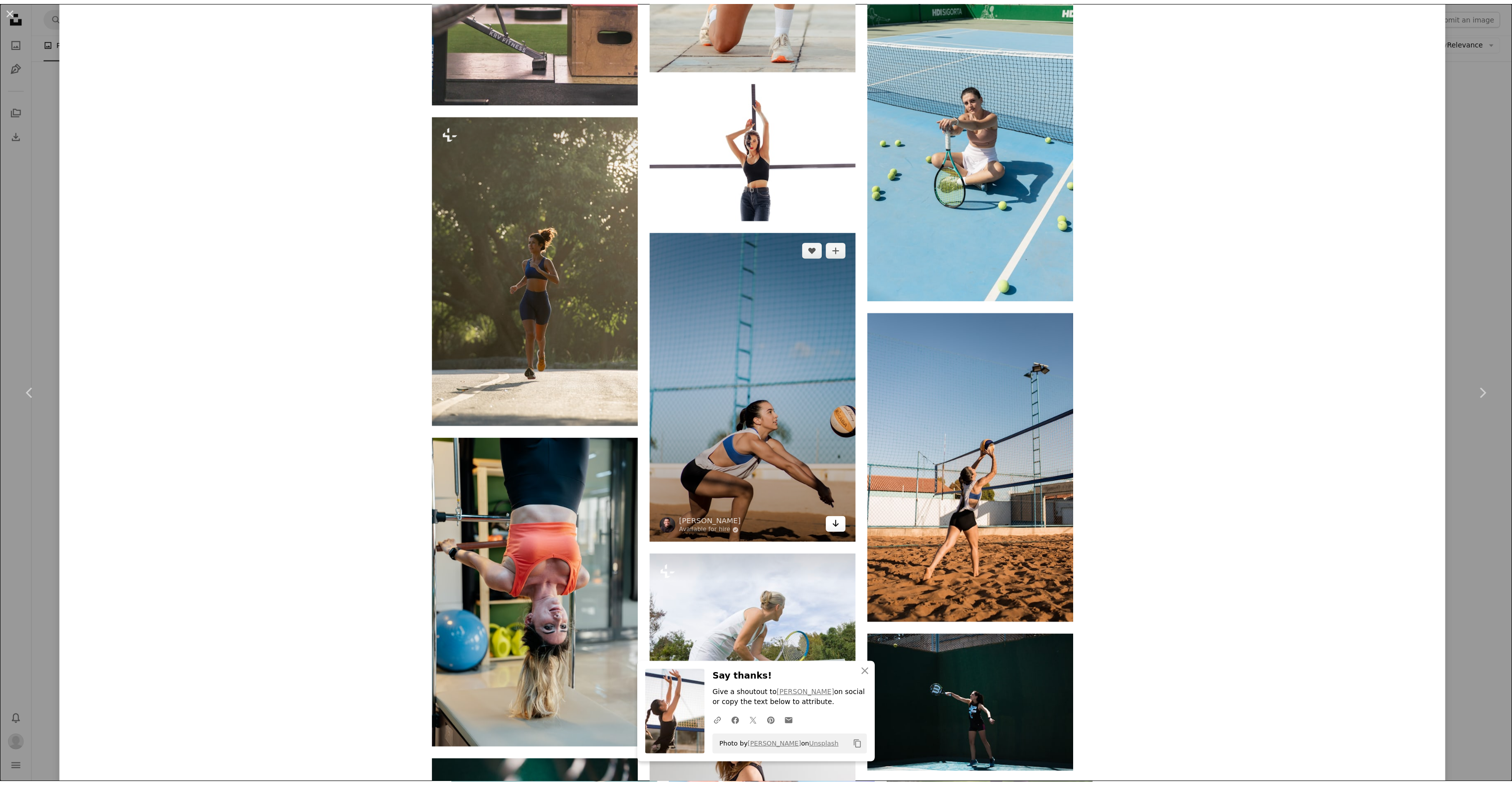
scroll to position [6824, 0]
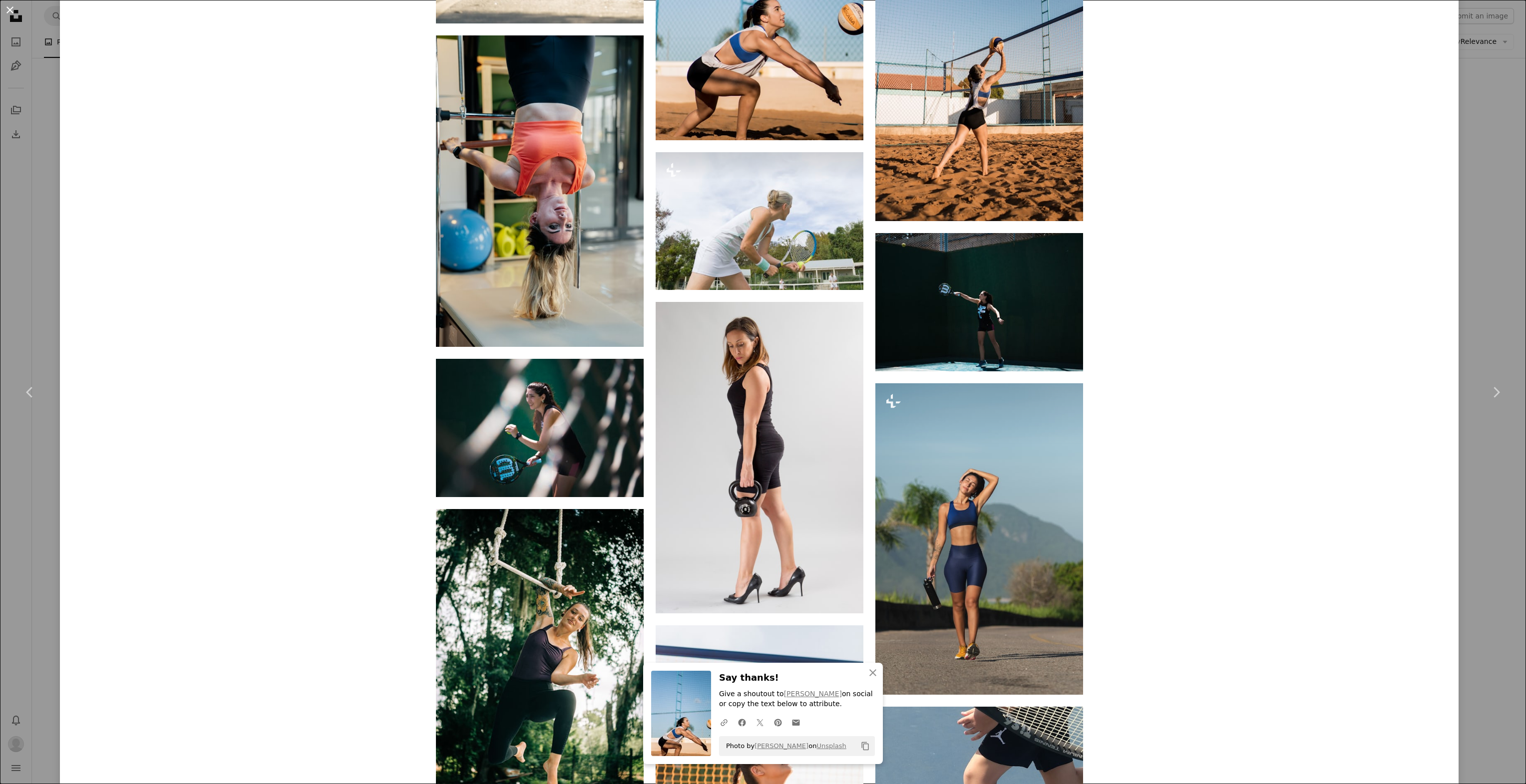
click at [5, 8] on button "An X shape" at bounding box center [10, 10] width 12 height 12
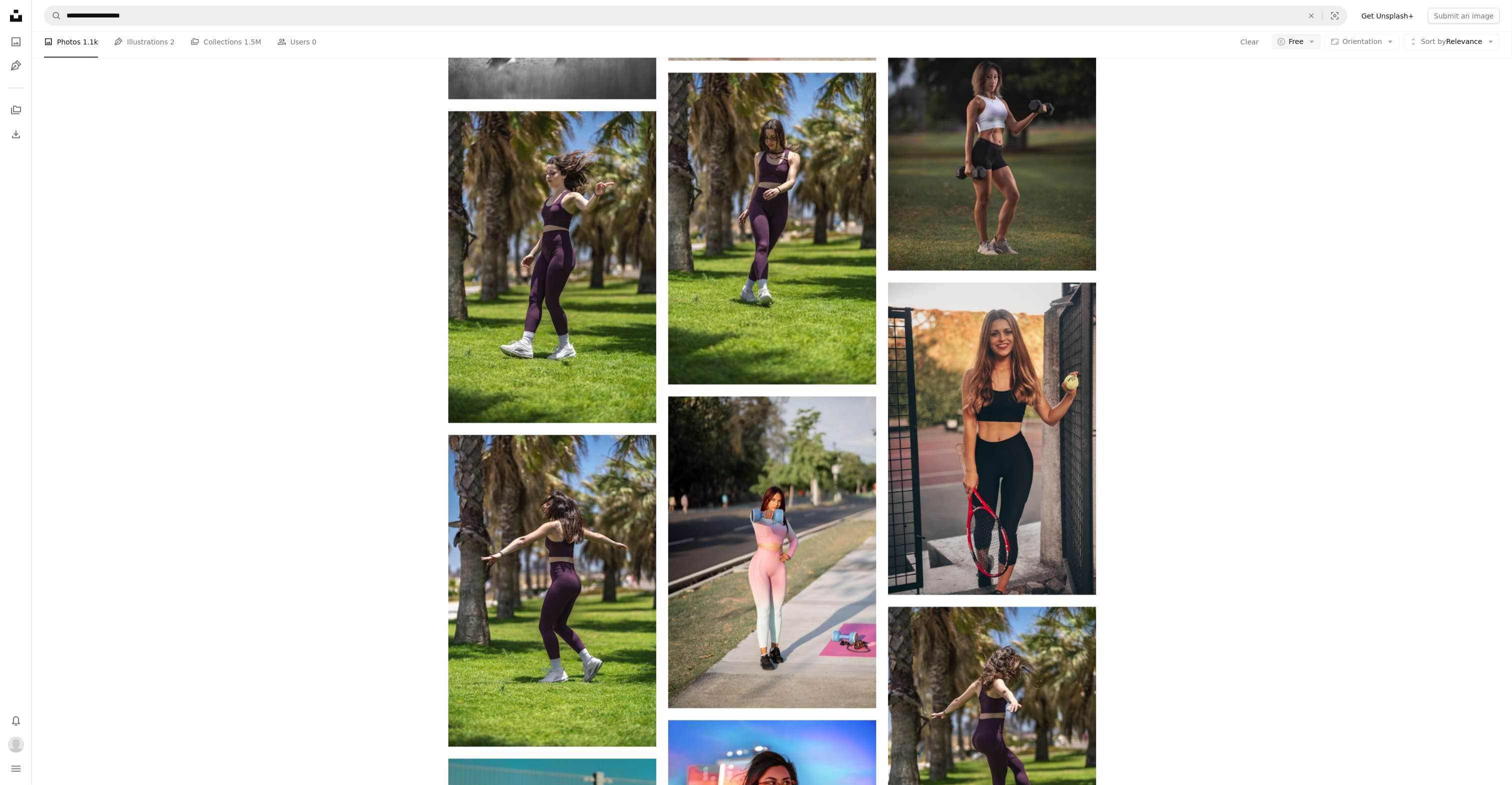
scroll to position [8496, 0]
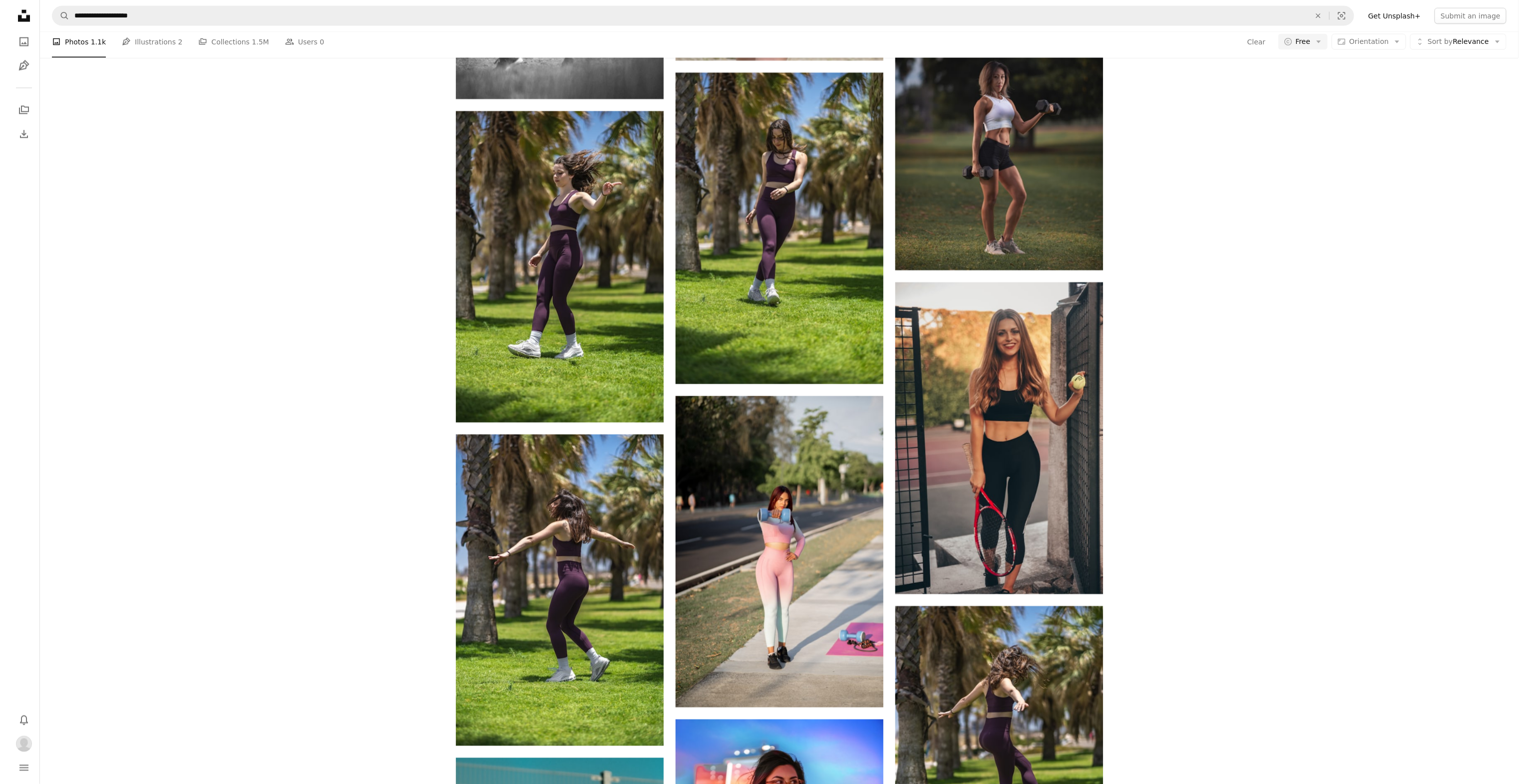
scroll to position [10082, 0]
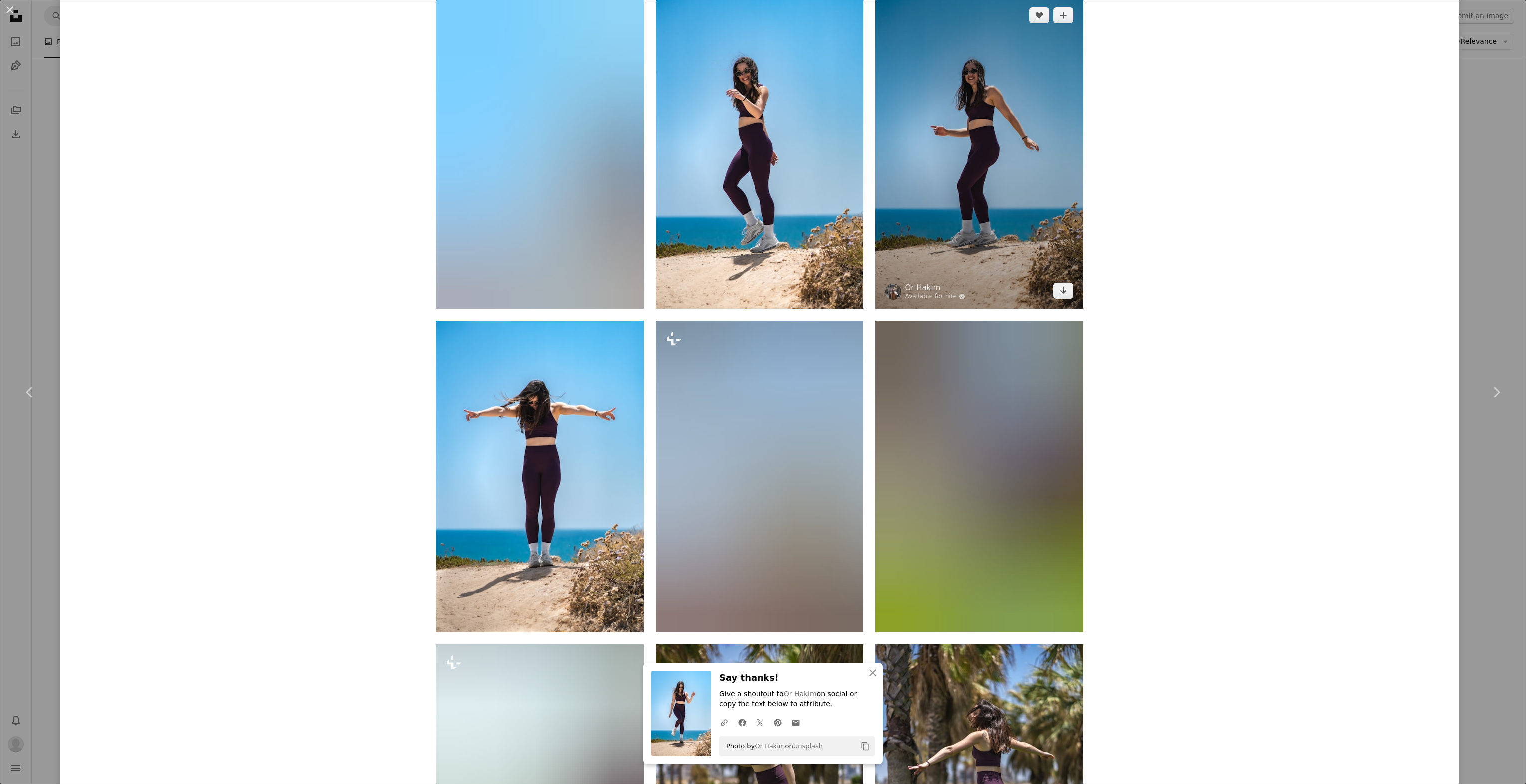
scroll to position [1098, 0]
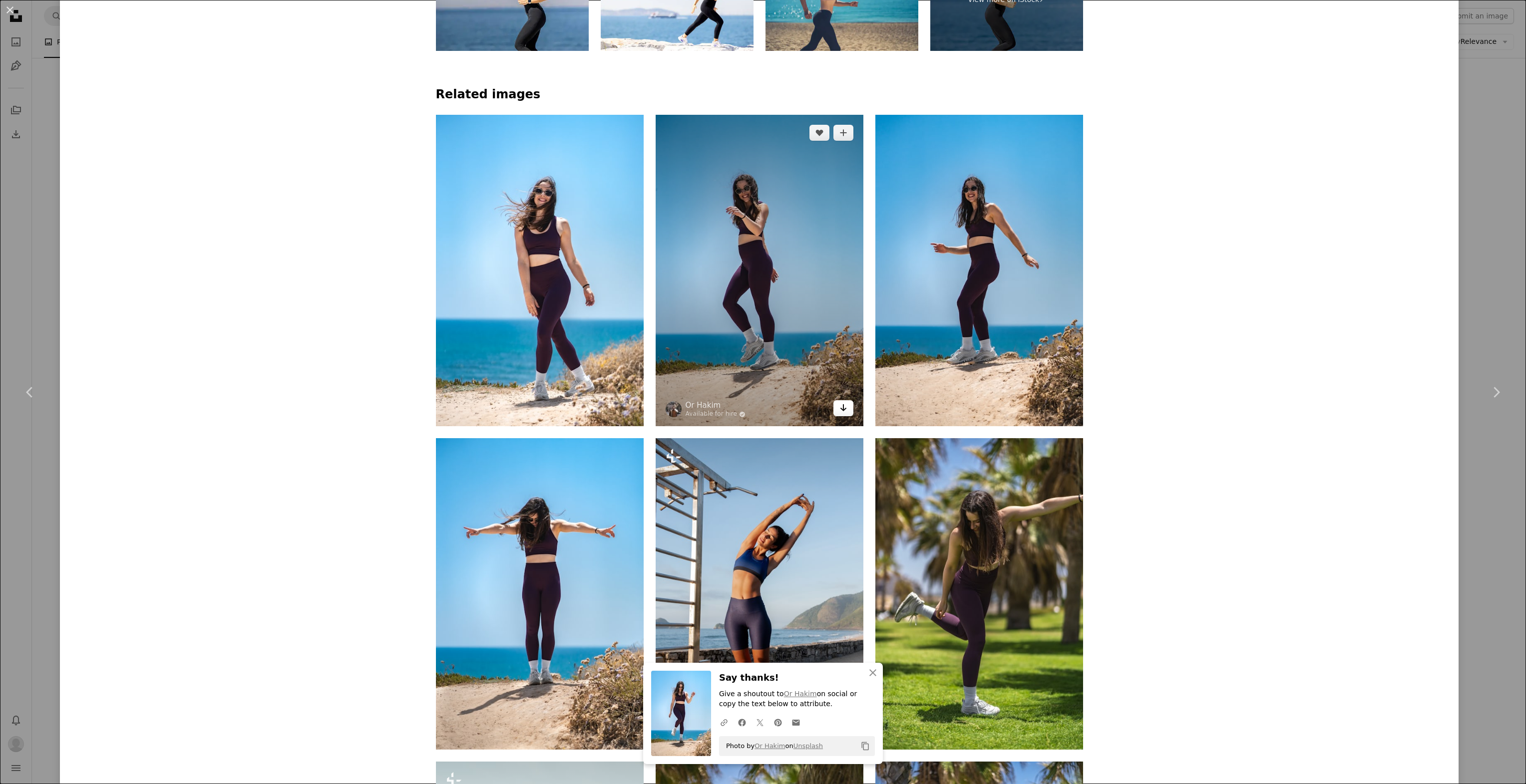
click at [839, 411] on icon "Arrow pointing down" at bounding box center [843, 408] width 8 height 12
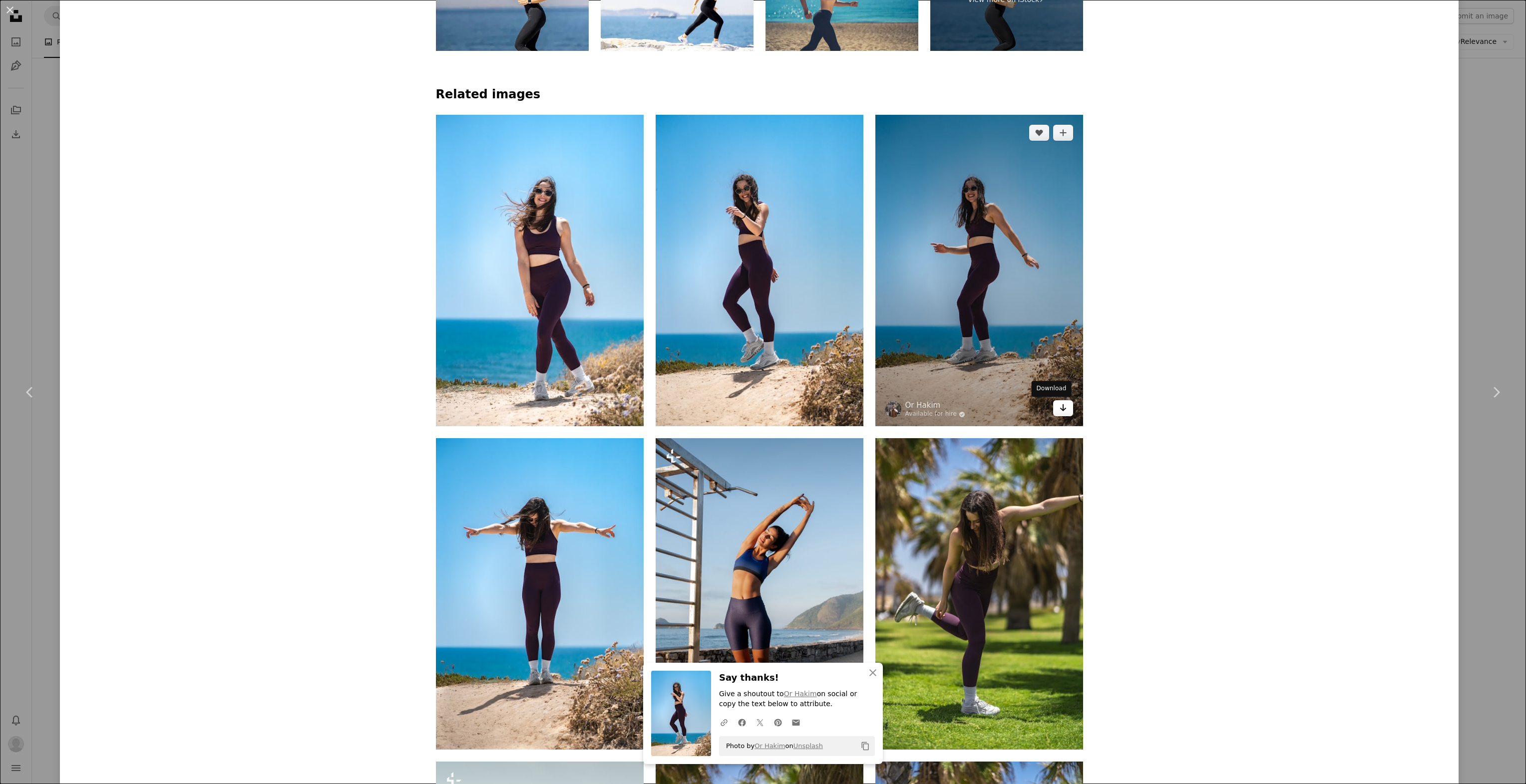
click at [1059, 409] on icon "Arrow pointing down" at bounding box center [1063, 408] width 8 height 12
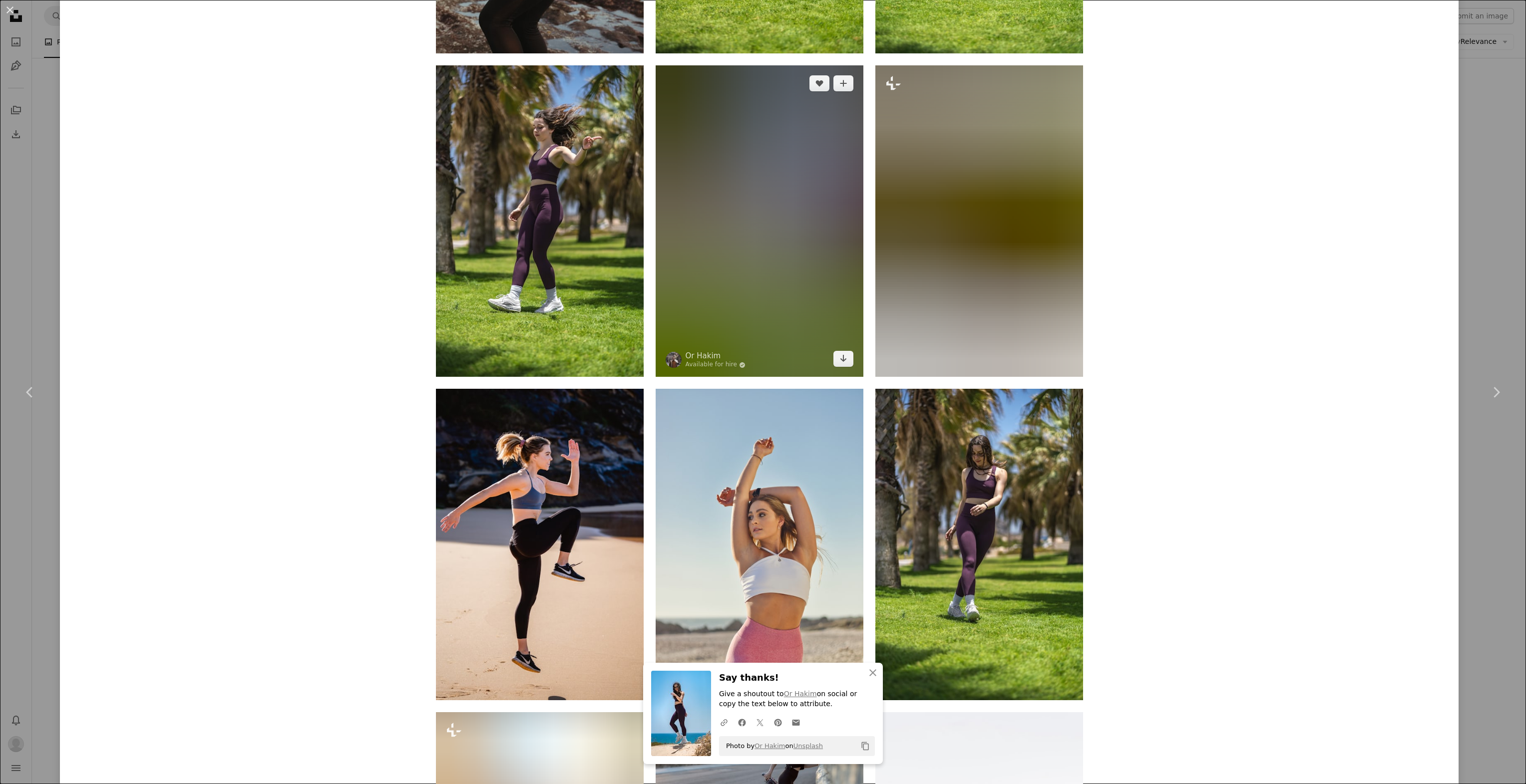
scroll to position [2396, 0]
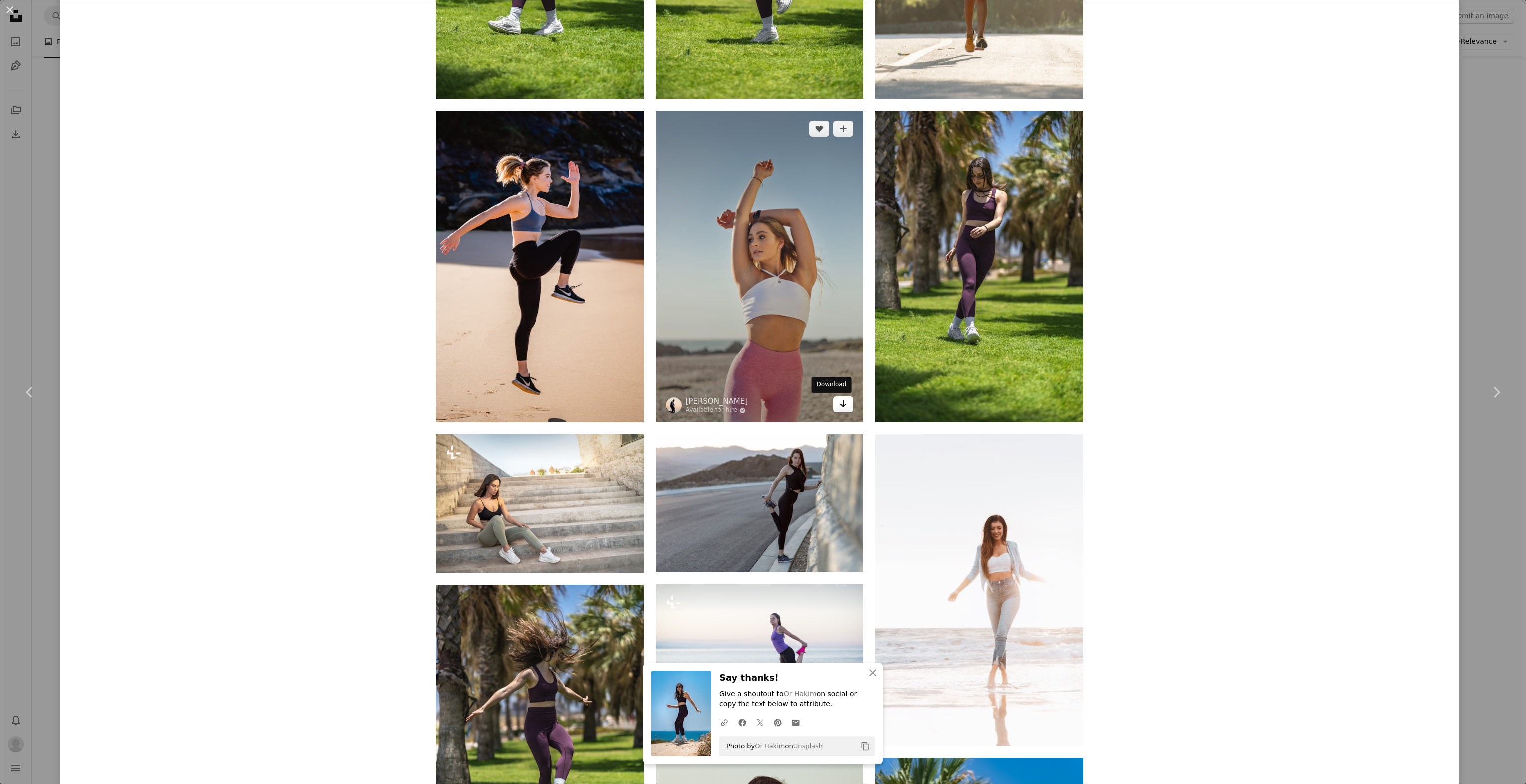
click at [833, 403] on link "Arrow pointing down" at bounding box center [844, 404] width 20 height 16
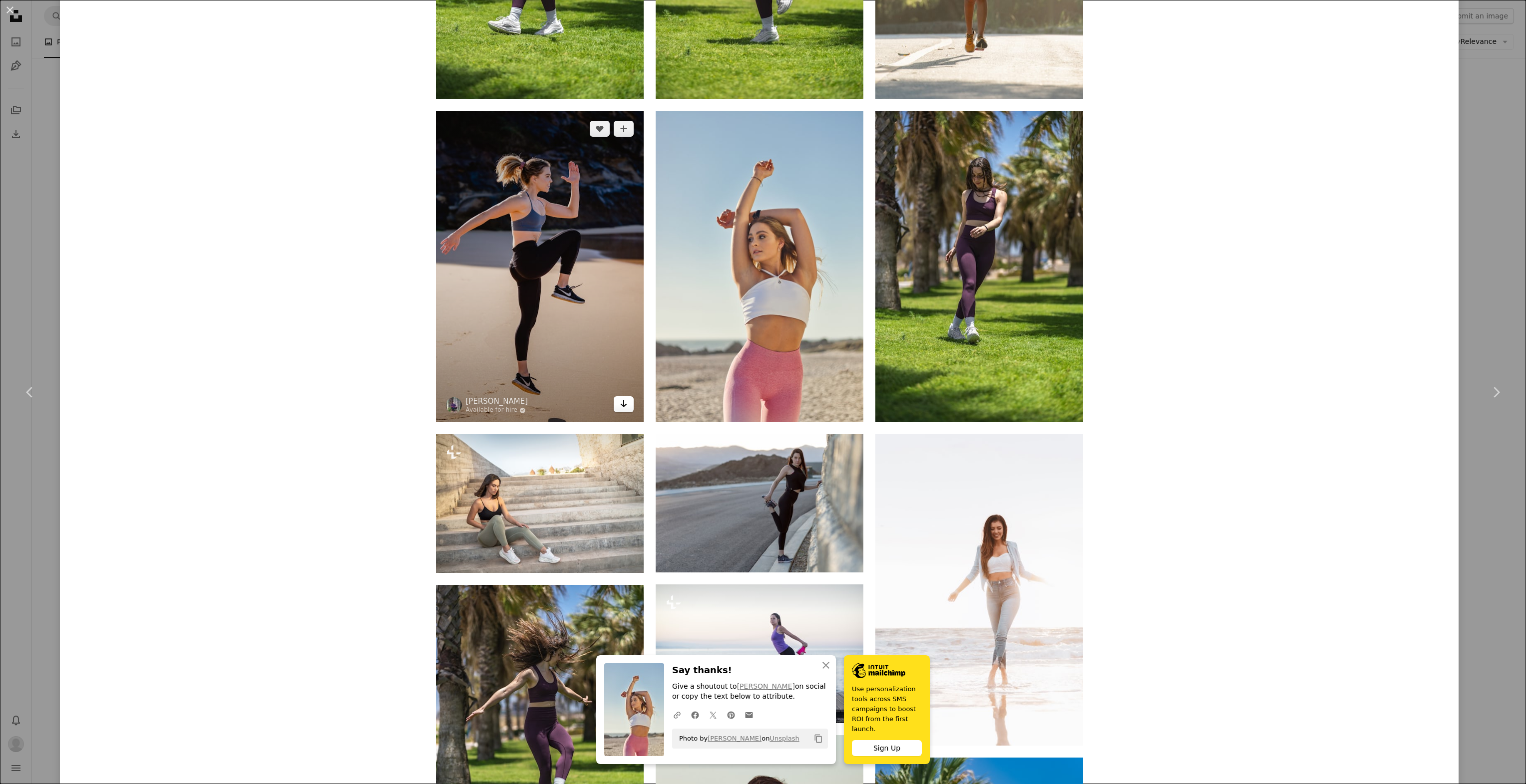
click at [620, 409] on icon "Arrow pointing down" at bounding box center [623, 404] width 8 height 12
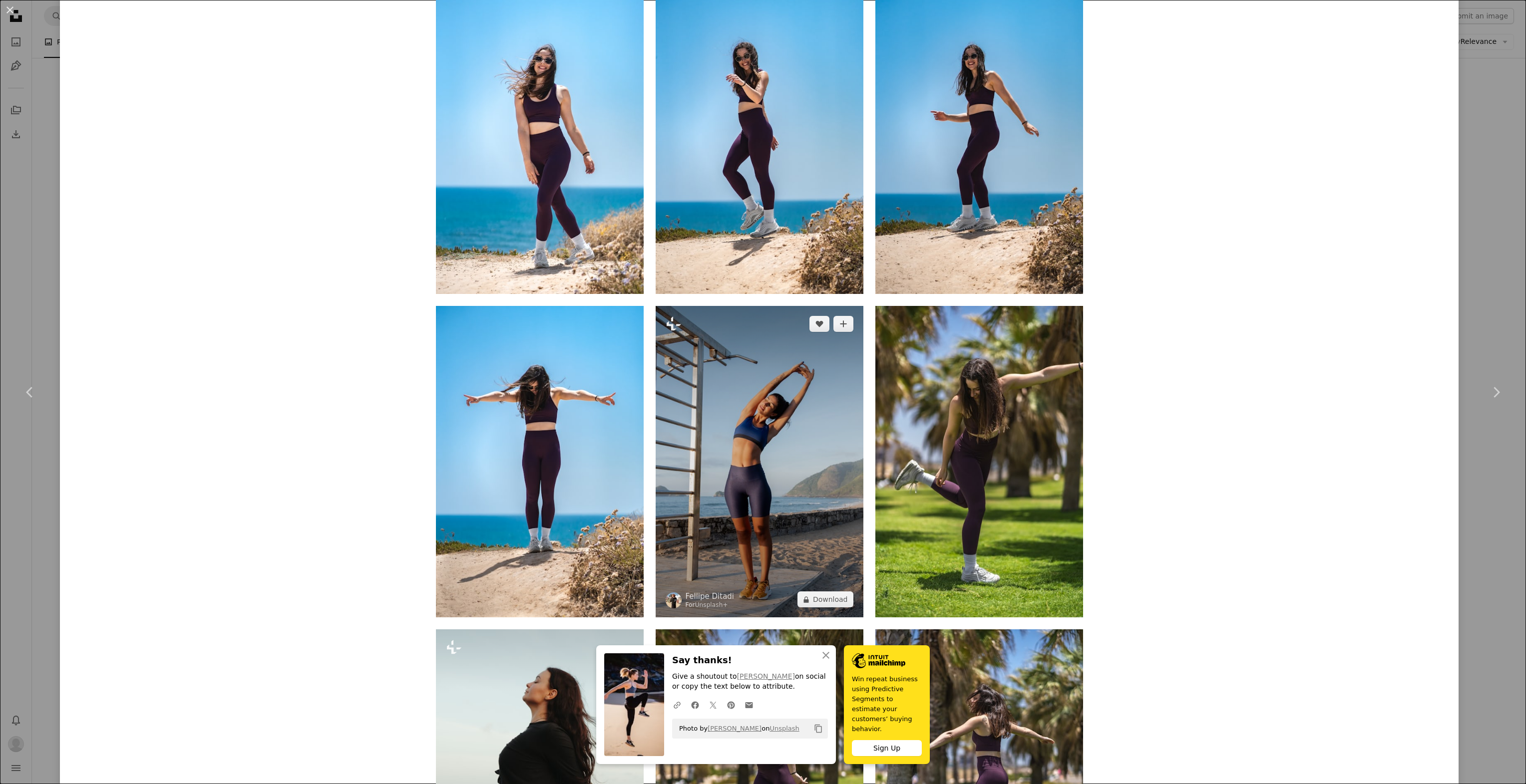
scroll to position [1238, 0]
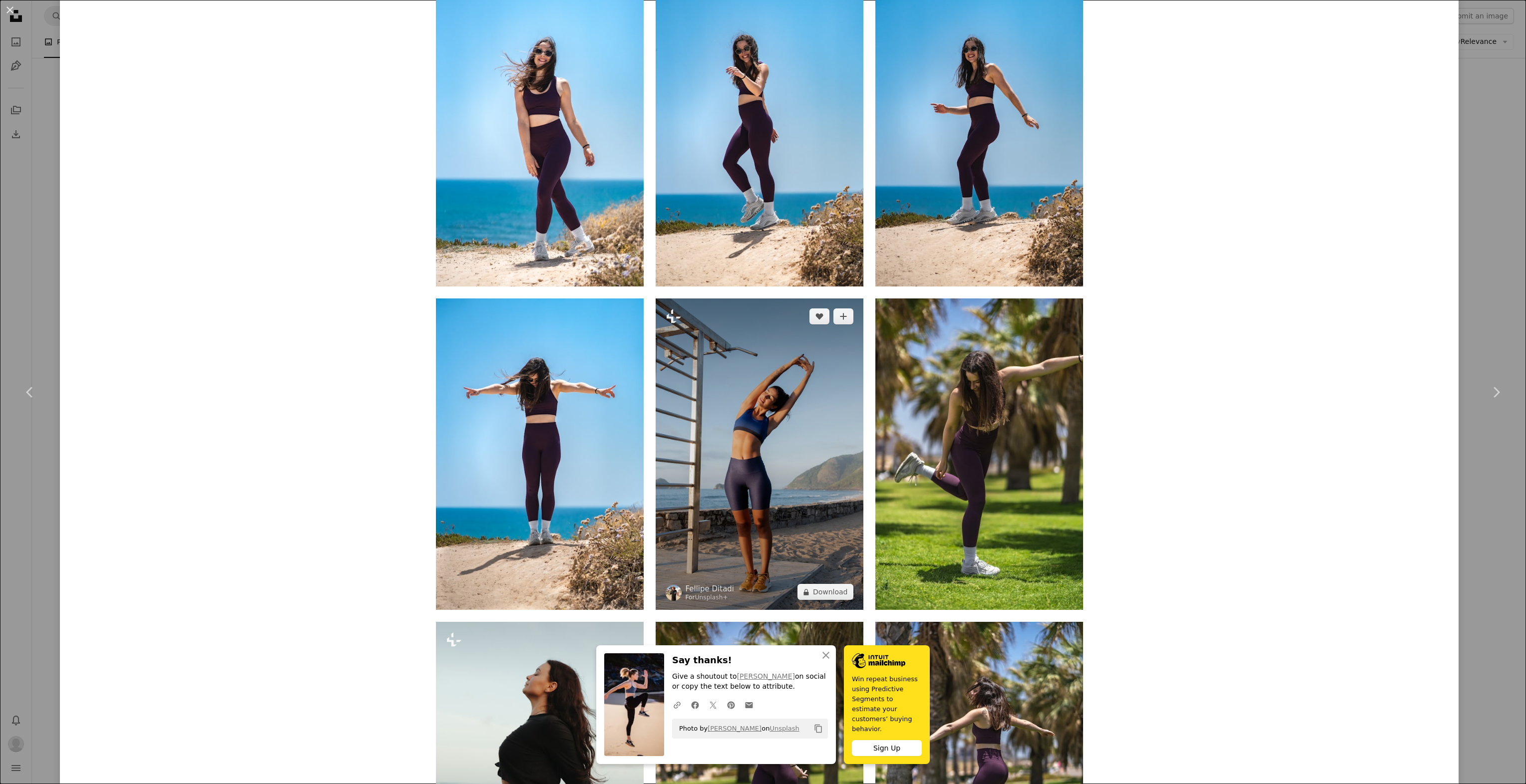
click at [796, 504] on img at bounding box center [759, 454] width 208 height 311
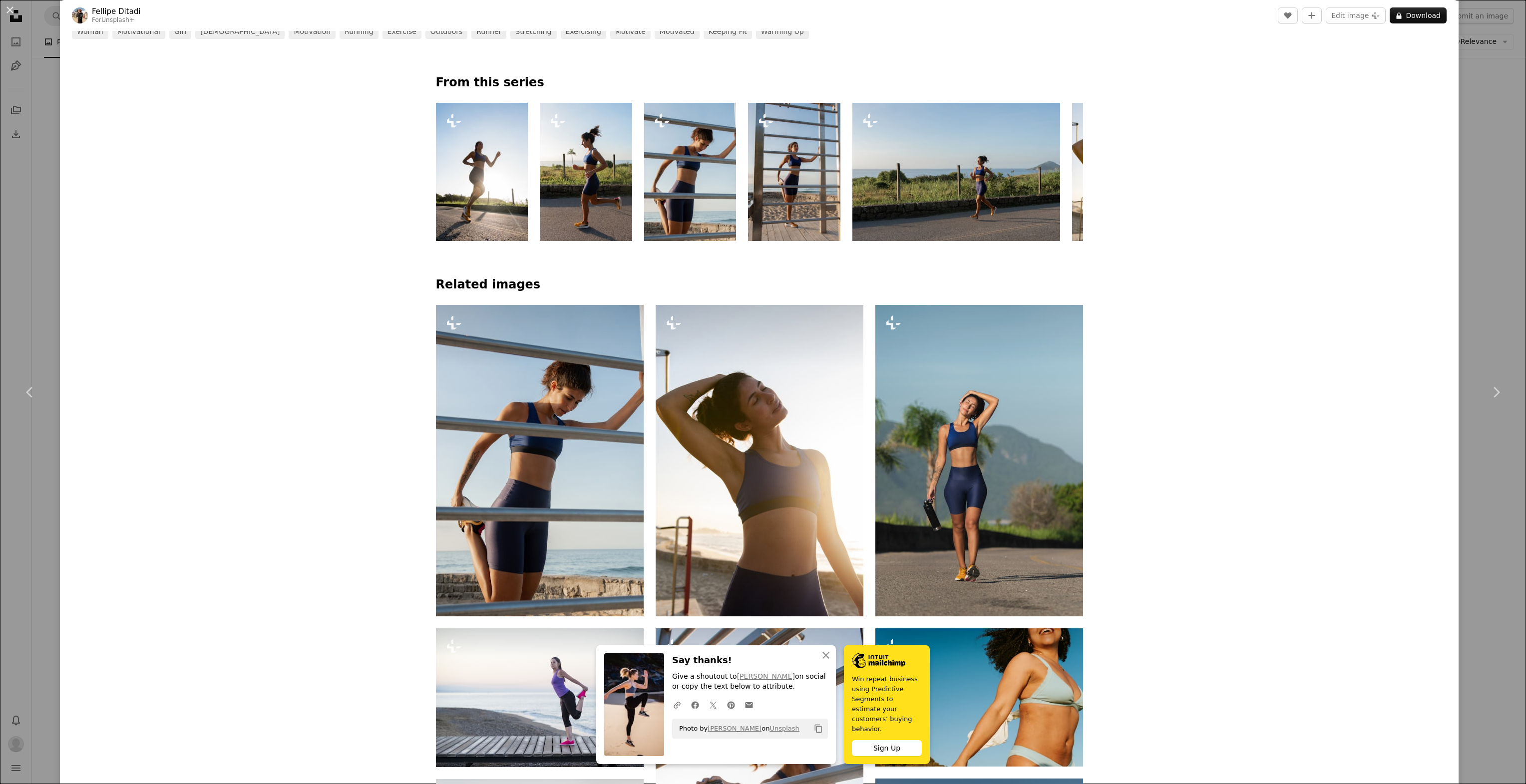
scroll to position [1198, 0]
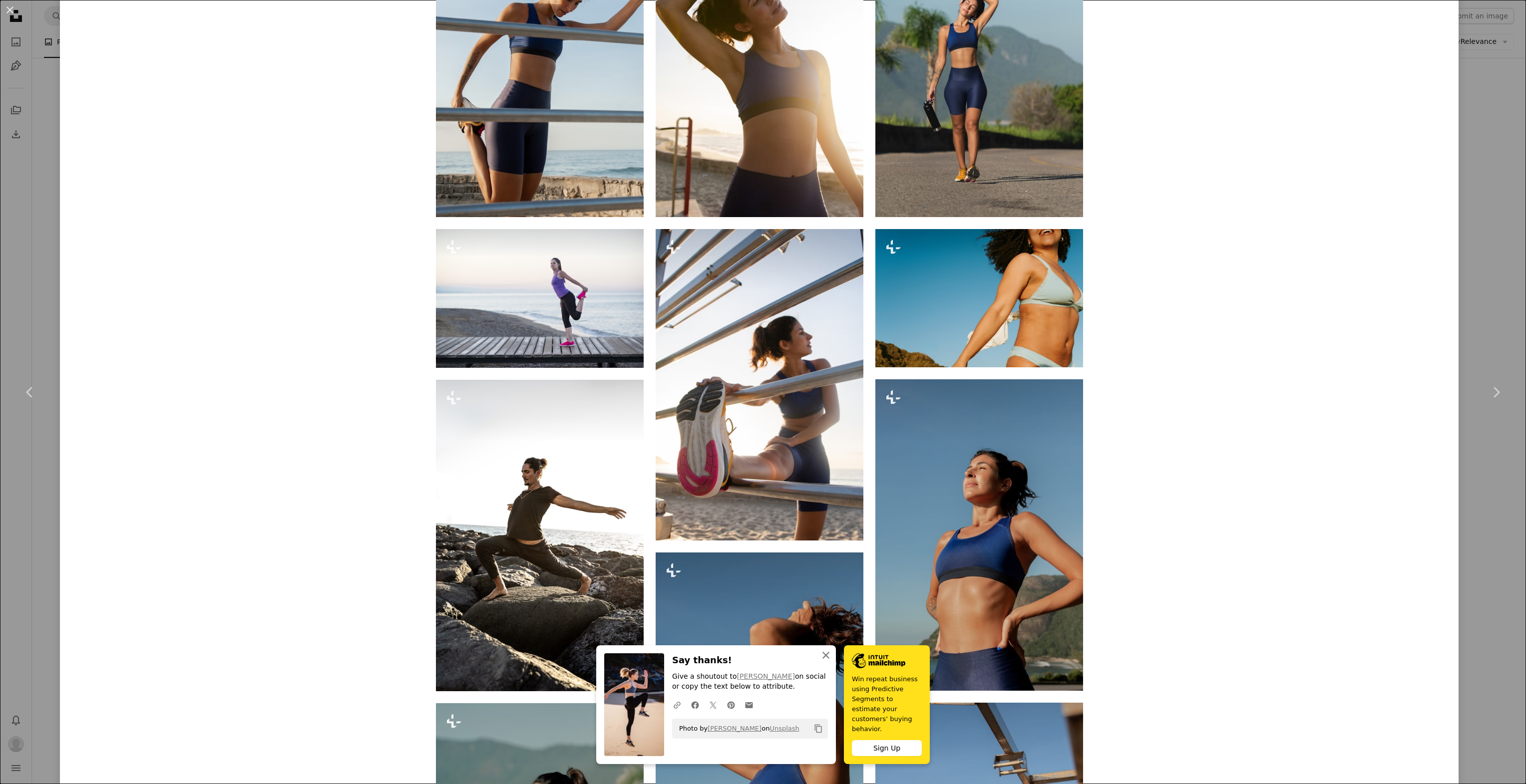
click at [820, 661] on icon "An X shape" at bounding box center [826, 656] width 12 height 12
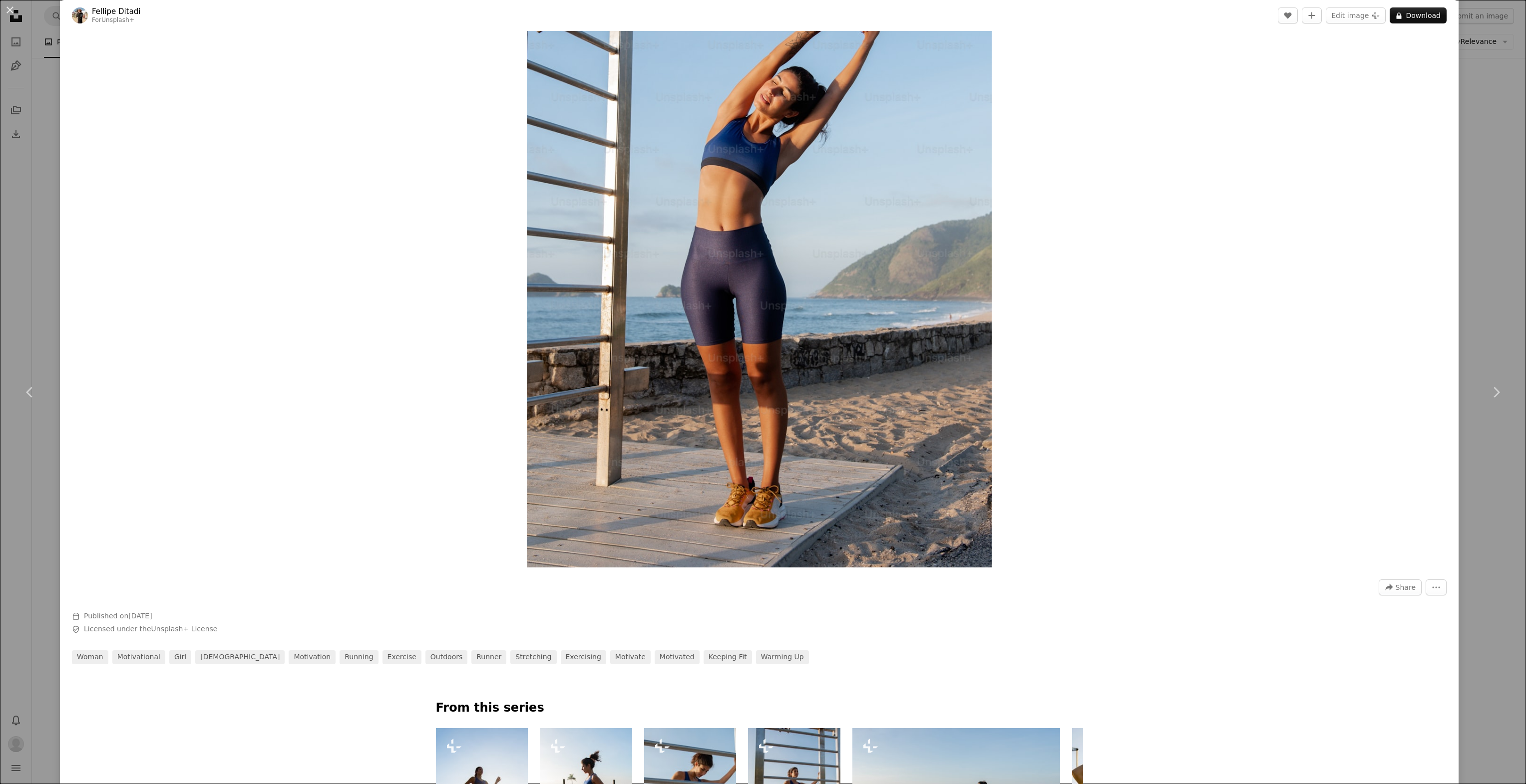
scroll to position [0, 0]
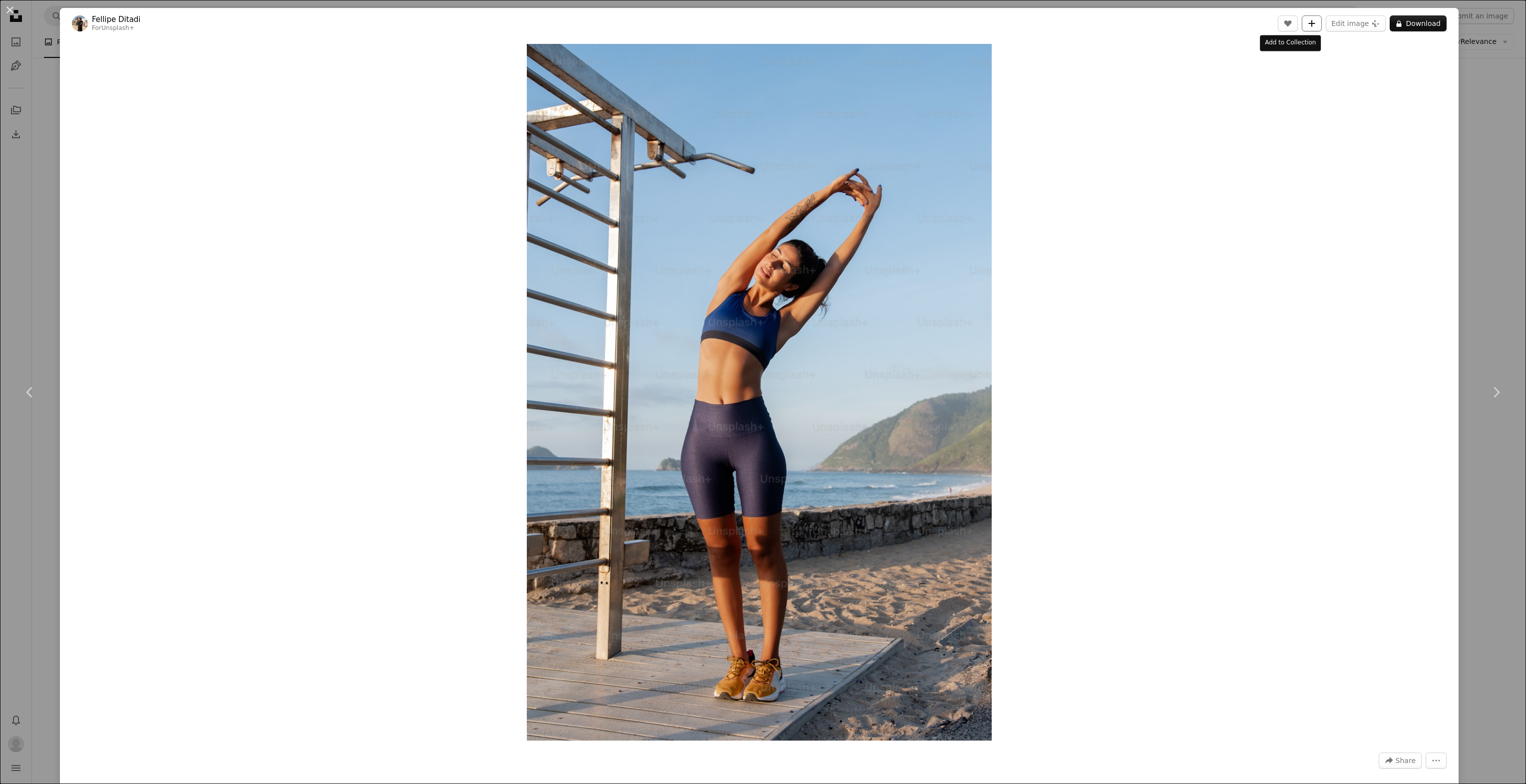
click at [1302, 23] on button "A plus sign" at bounding box center [1312, 23] width 20 height 16
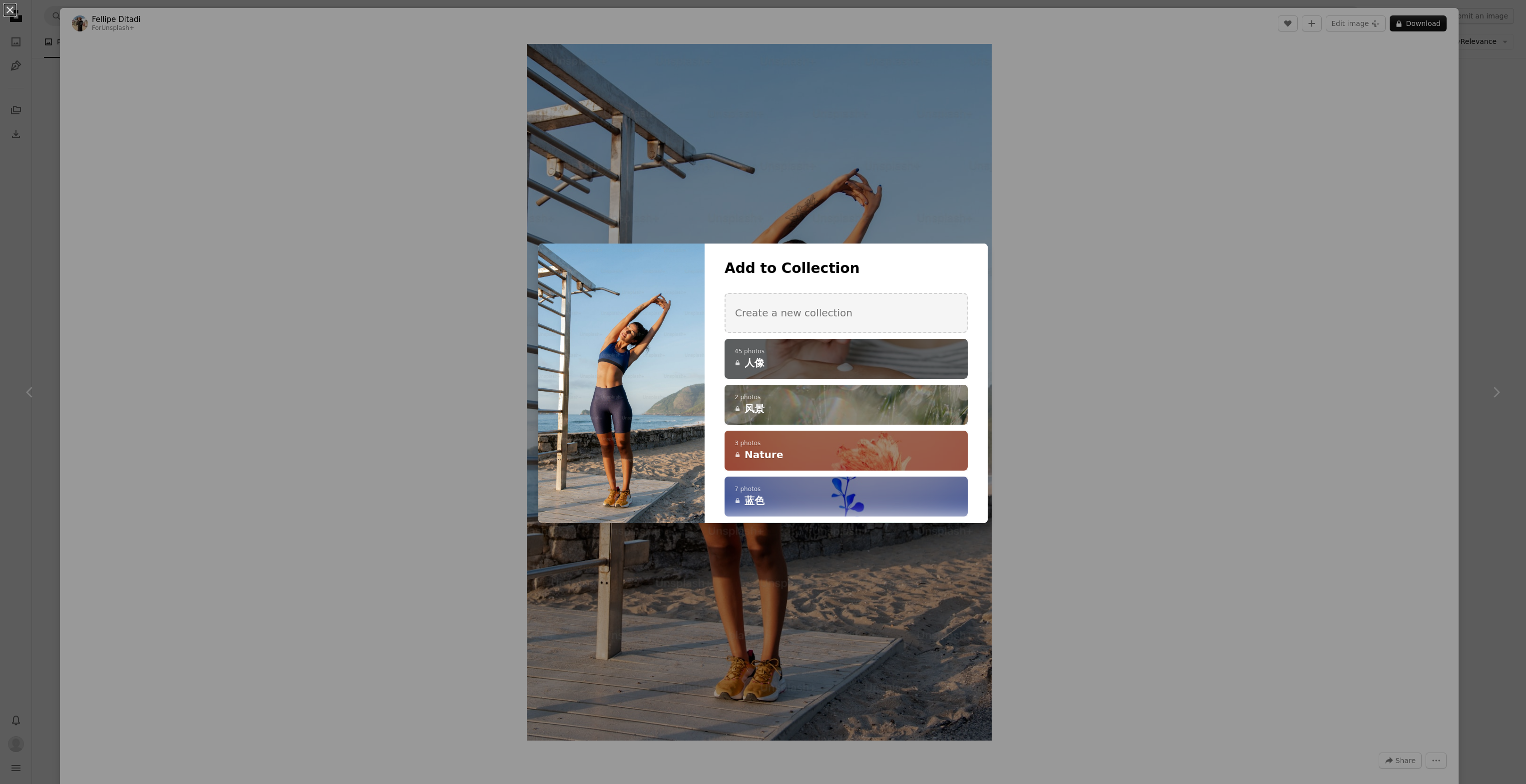
click at [839, 362] on h4 "A lock 人像" at bounding box center [841, 363] width 212 height 14
click at [200, 548] on div "An X shape Add to Collection Create a new collection A checkmark A minus sign 4…" at bounding box center [763, 392] width 1526 height 784
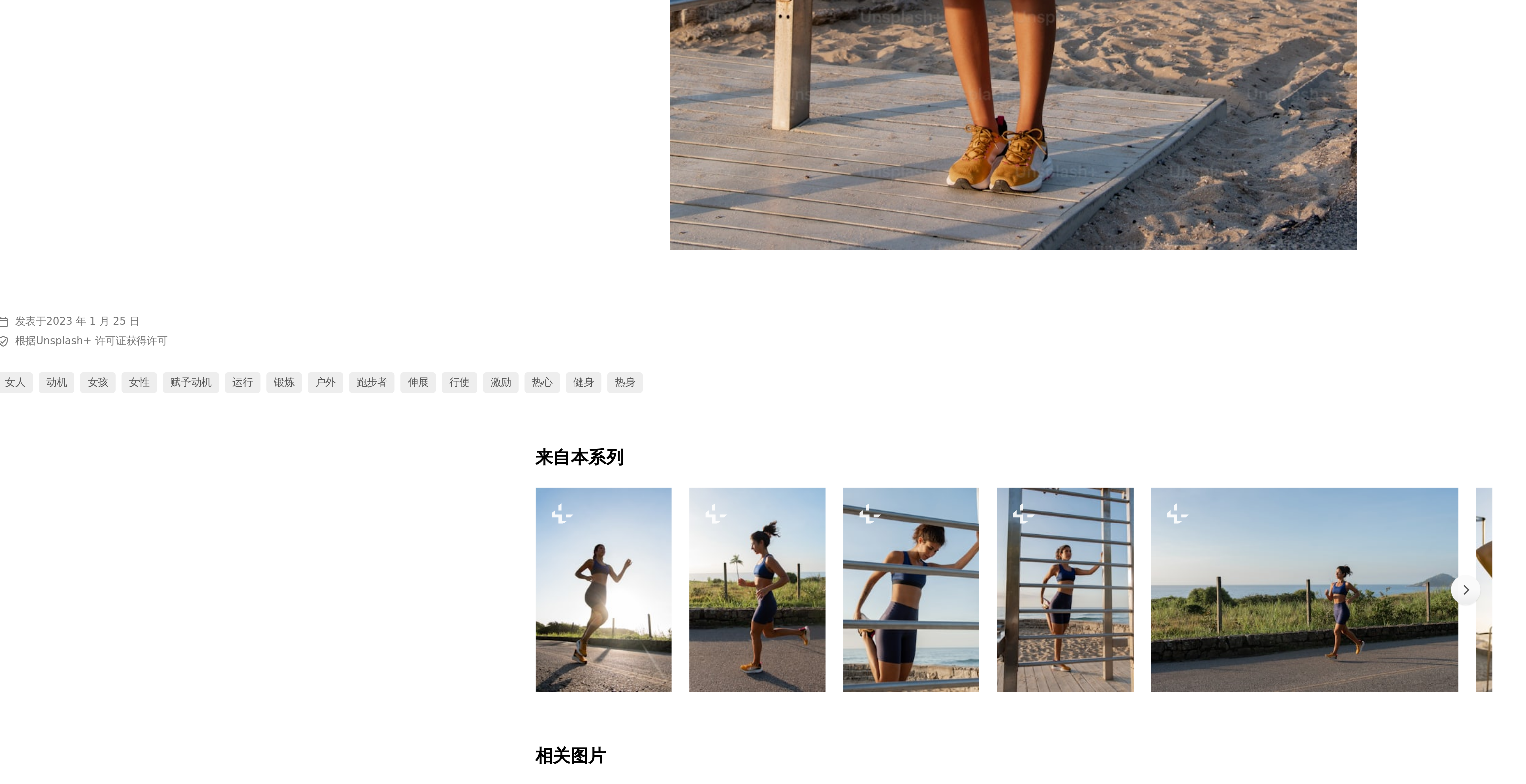
scroll to position [10082, 0]
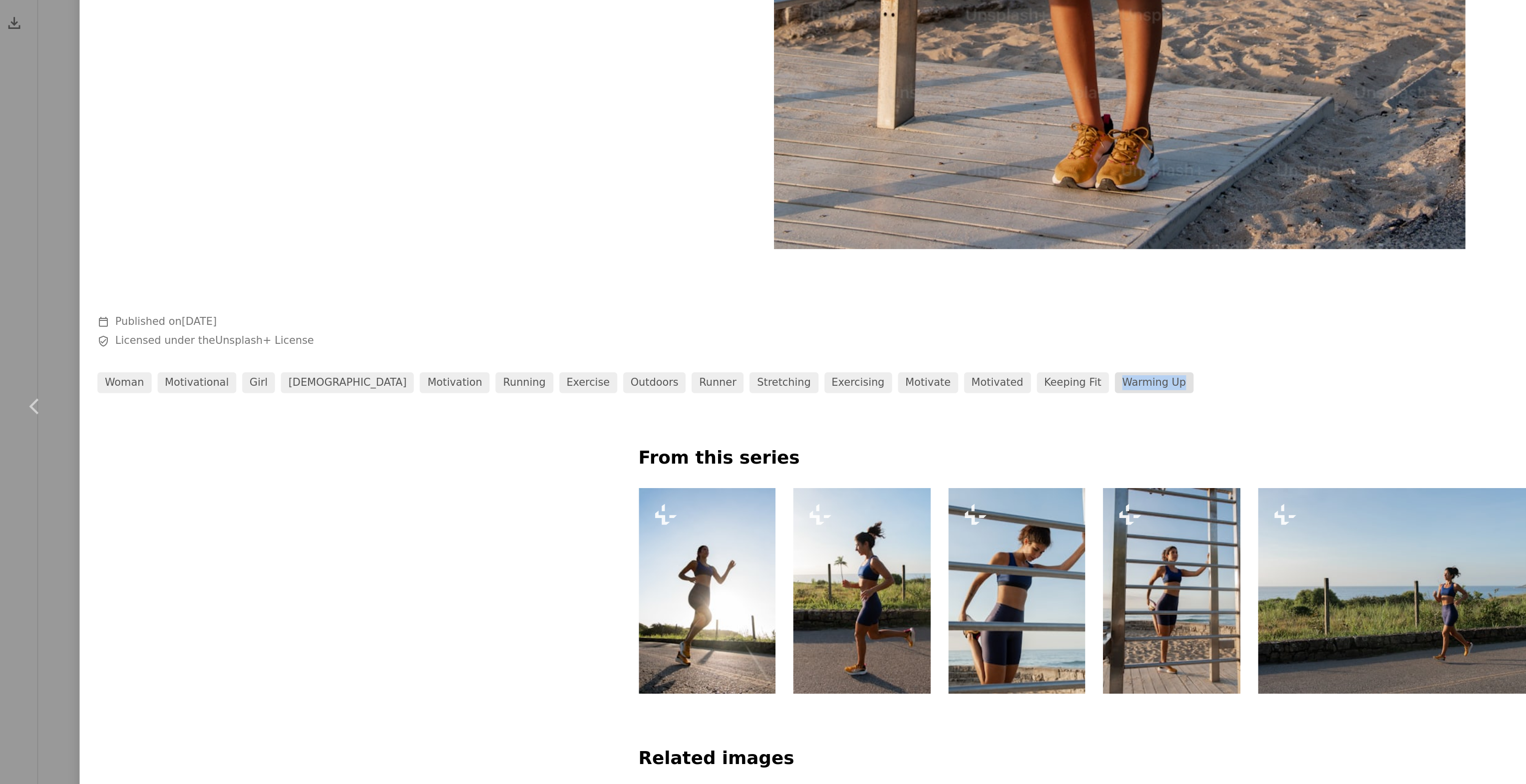
drag, startPoint x: 746, startPoint y: 381, endPoint x: 690, endPoint y: 377, distance: 56.1
click at [690, 377] on div "woman motivational girl [DEMOGRAPHIC_DATA] motivation running exercise outdoors…" at bounding box center [759, 377] width 1375 height 14
copy link "warming up"
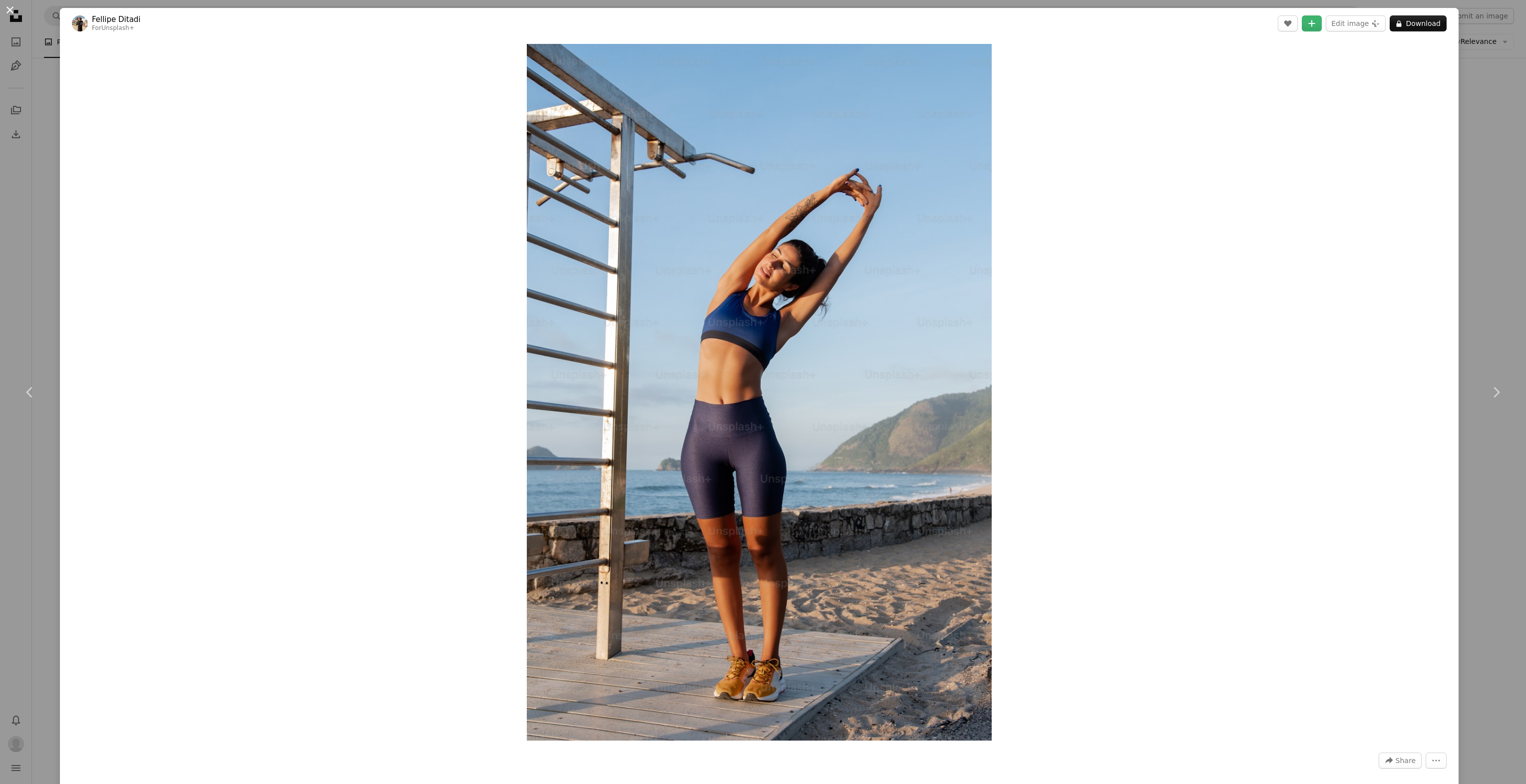
click at [10, 14] on button "An X shape" at bounding box center [10, 10] width 12 height 12
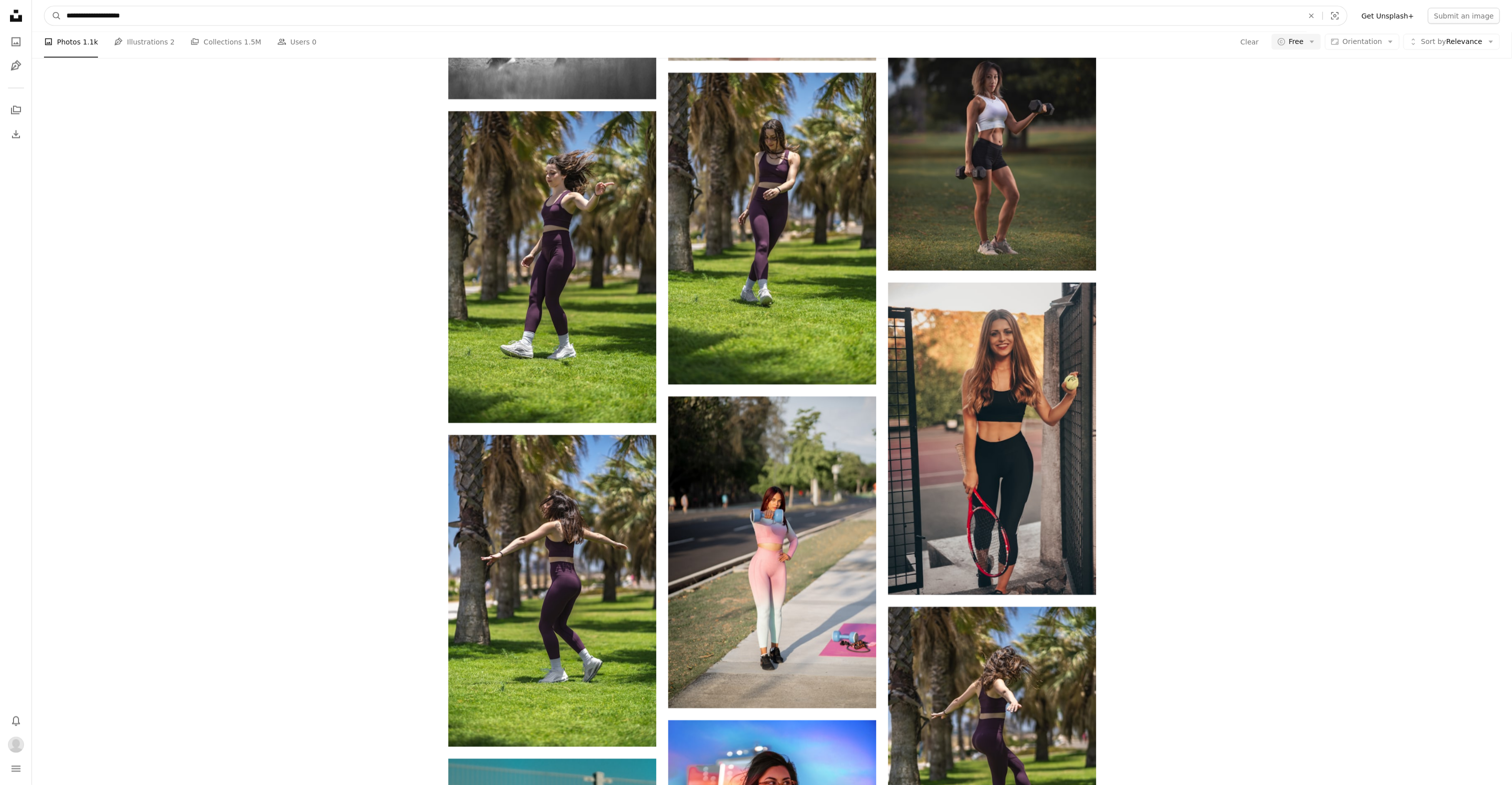
click at [135, 23] on input "**********" at bounding box center [681, 16] width 1239 height 19
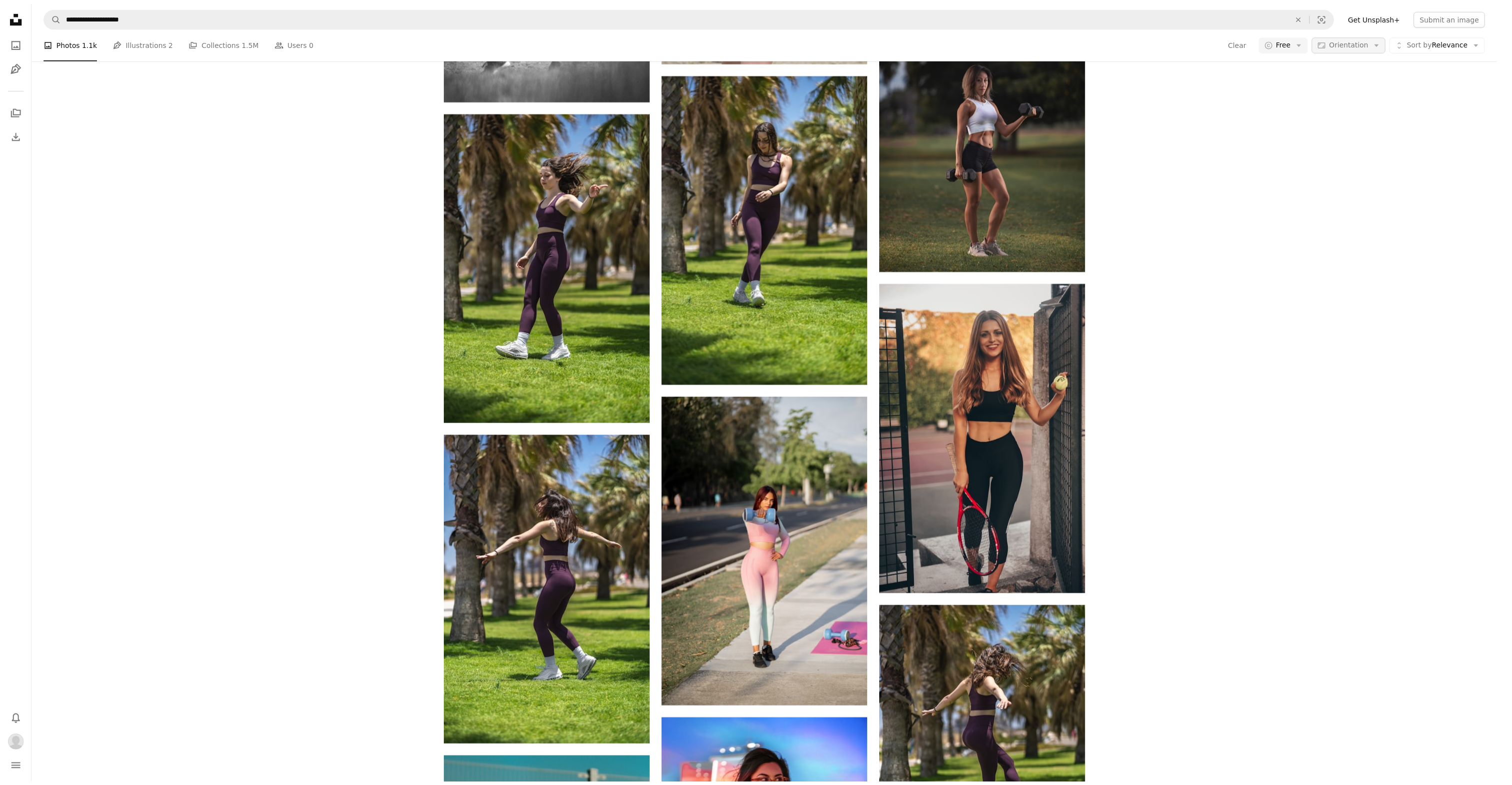
scroll to position [10395, 0]
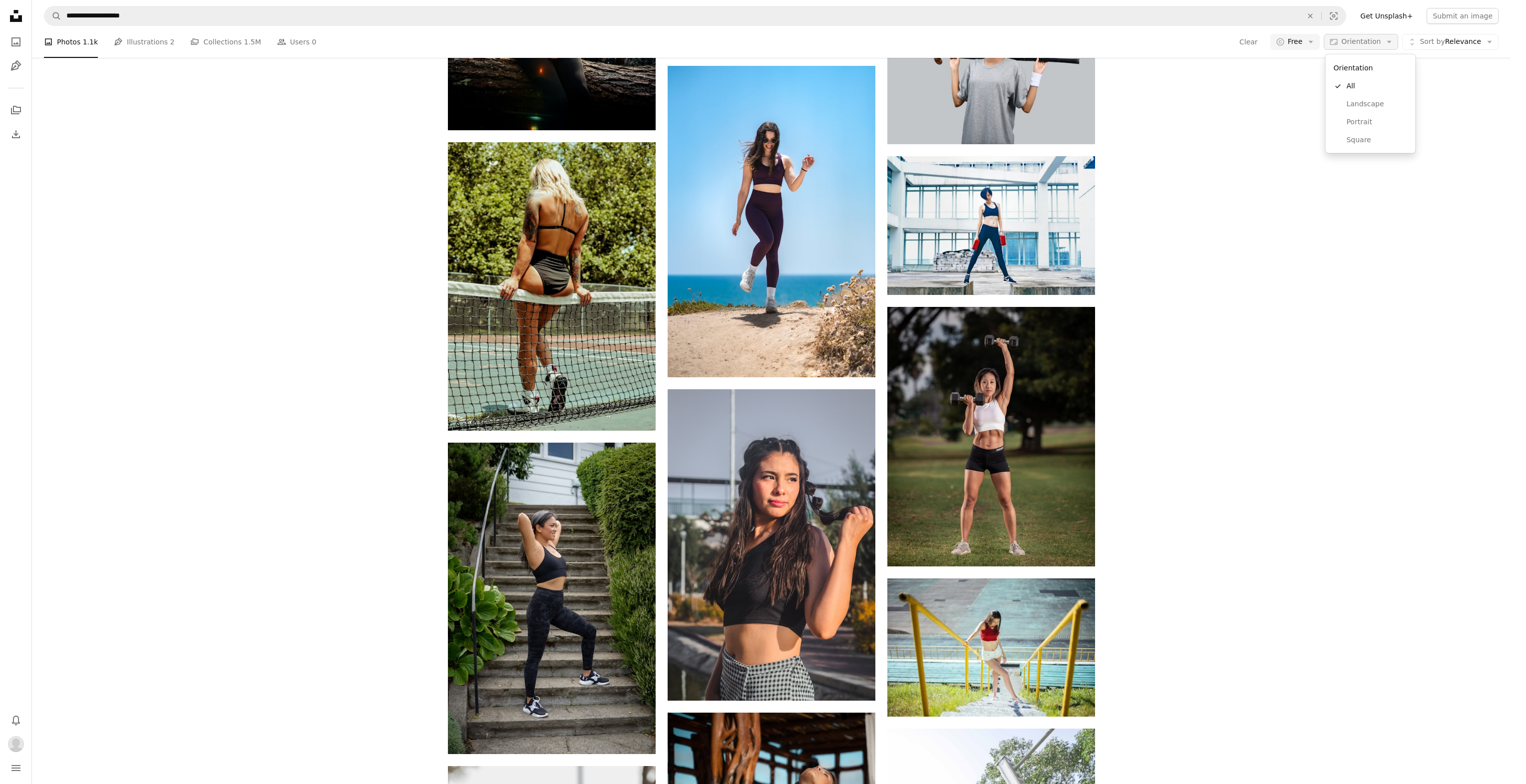
click at [1361, 40] on span "Orientation" at bounding box center [1361, 41] width 40 height 8
click at [1362, 108] on span "Landscape" at bounding box center [1377, 104] width 61 height 10
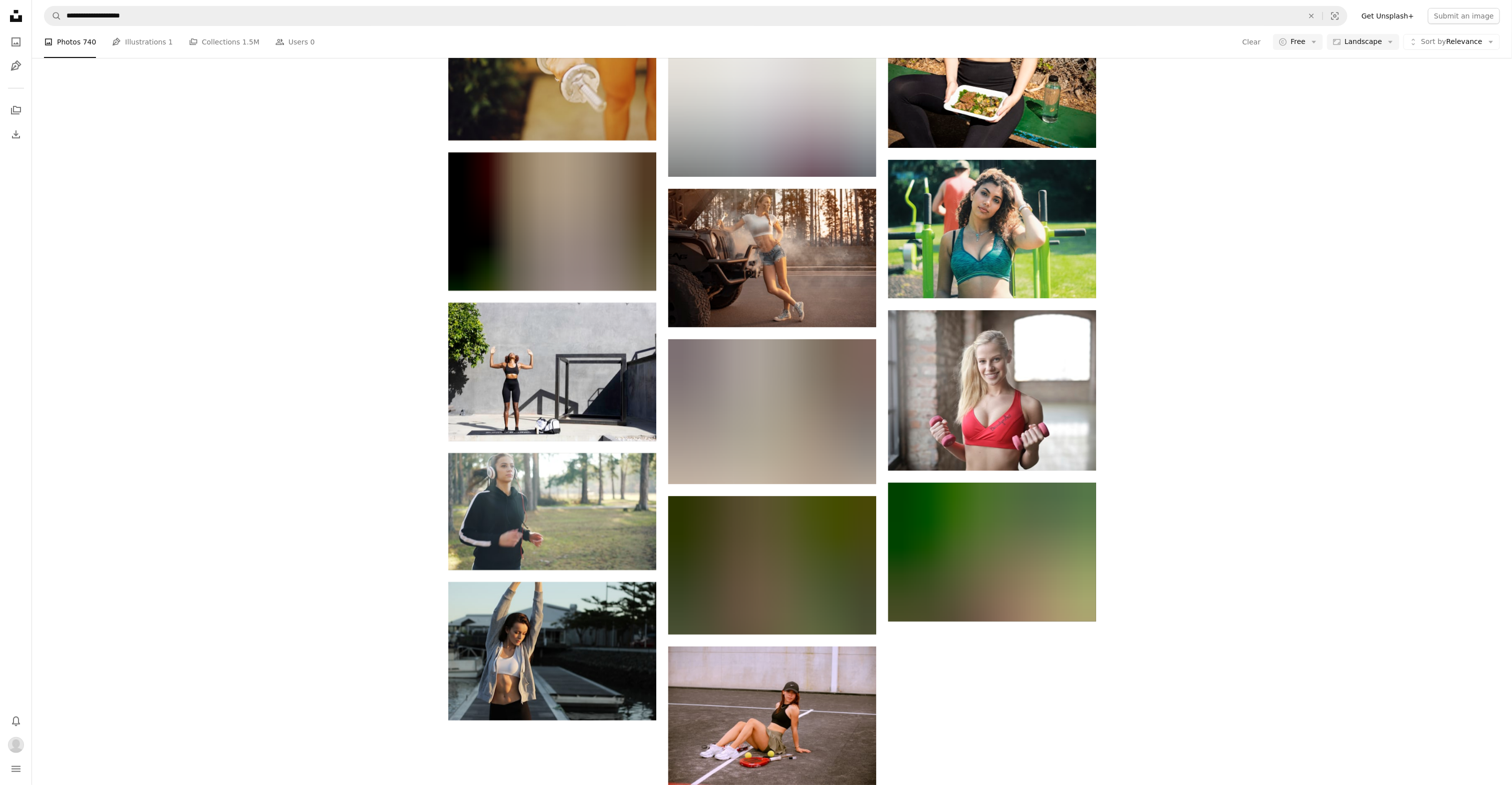
scroll to position [700, 0]
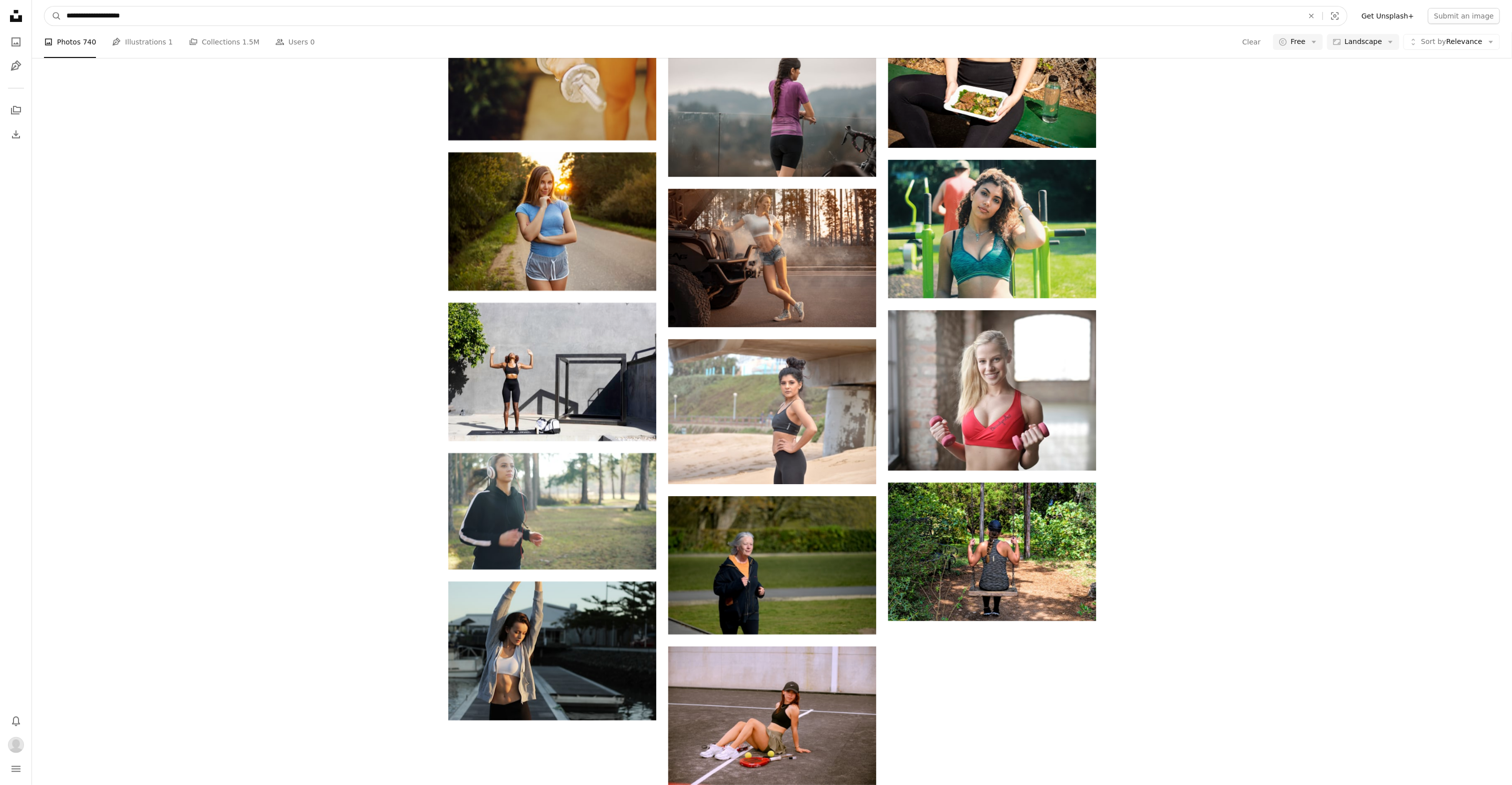
click at [163, 21] on input "**********" at bounding box center [681, 16] width 1239 height 19
paste input "Find visuals sitewide"
type input "**********"
click button "A magnifying glass" at bounding box center [53, 16] width 17 height 19
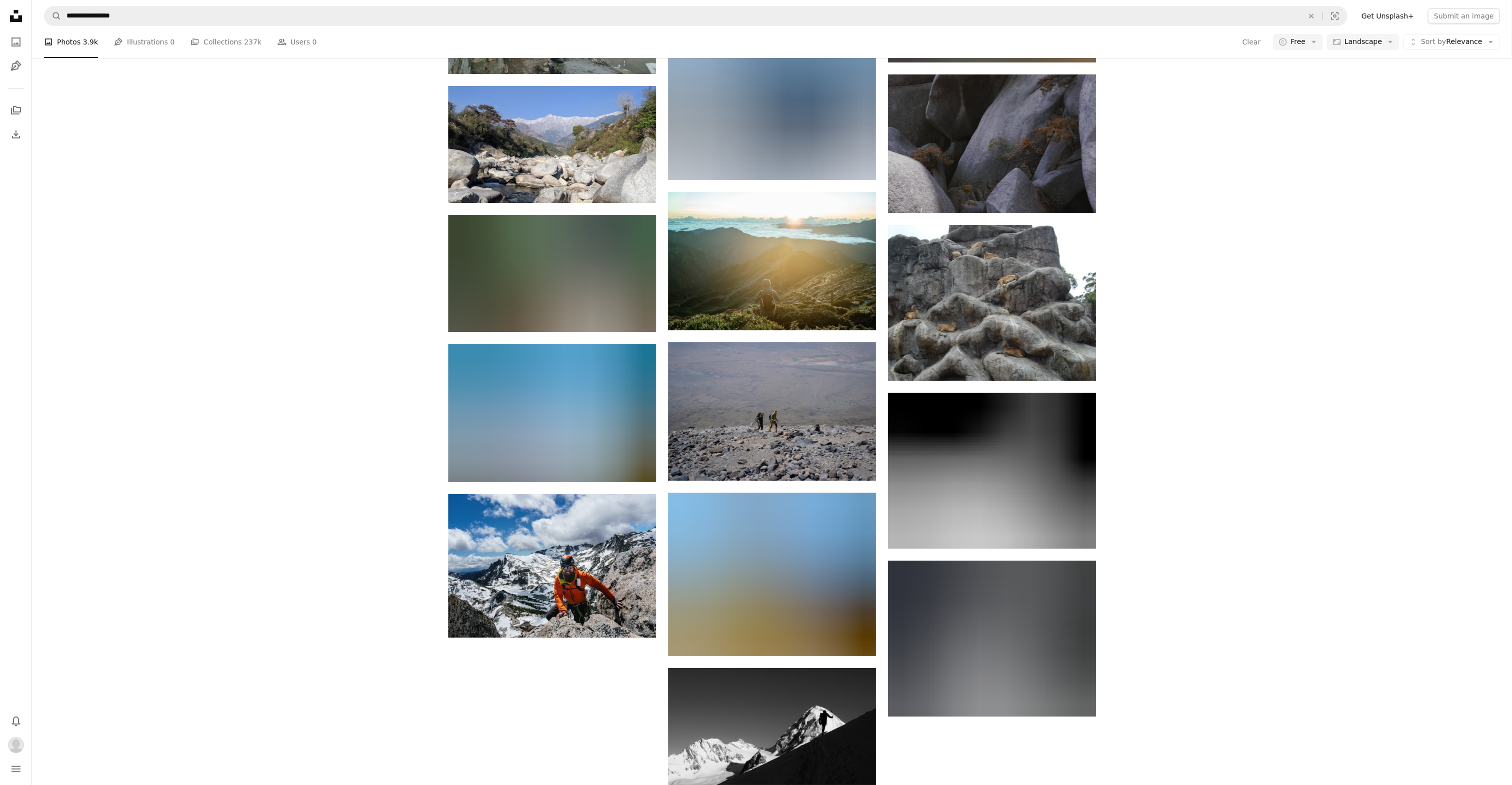
scroll to position [3230, 0]
